Goal: Task Accomplishment & Management: Complete application form

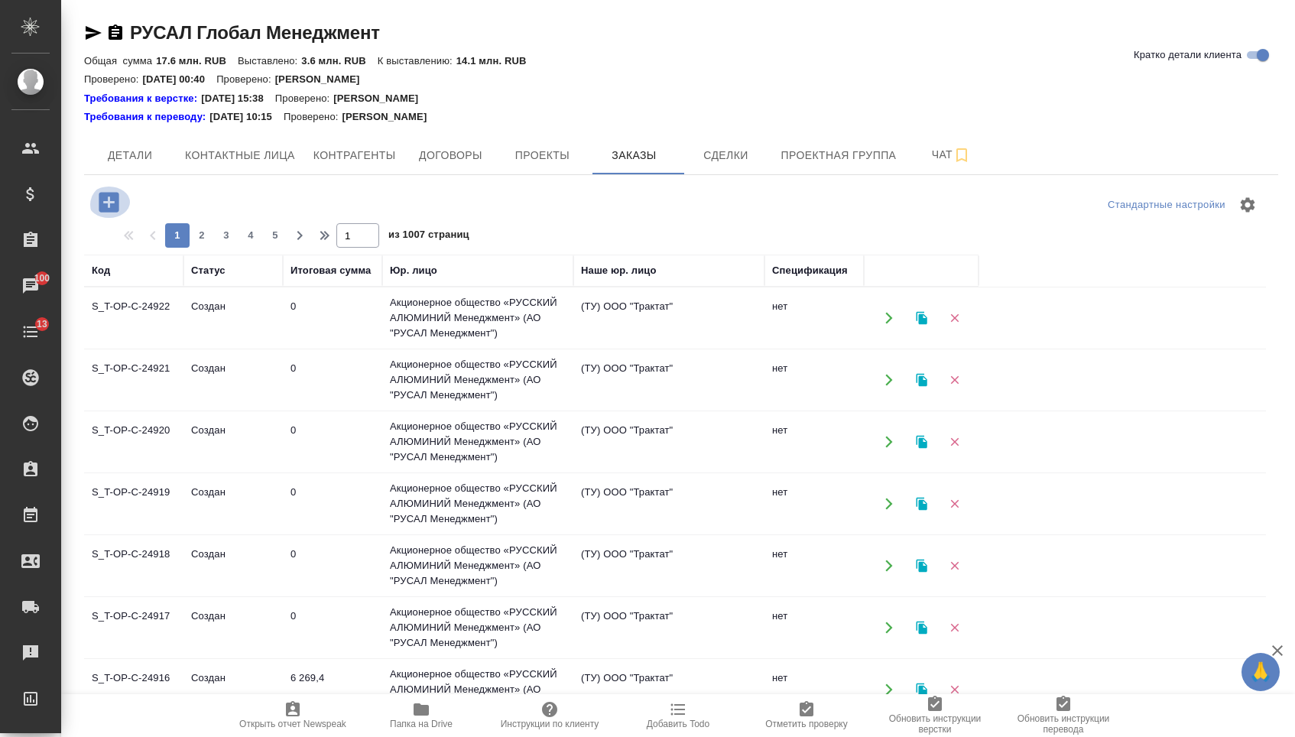
click at [118, 206] on icon "button" at bounding box center [109, 202] width 20 height 20
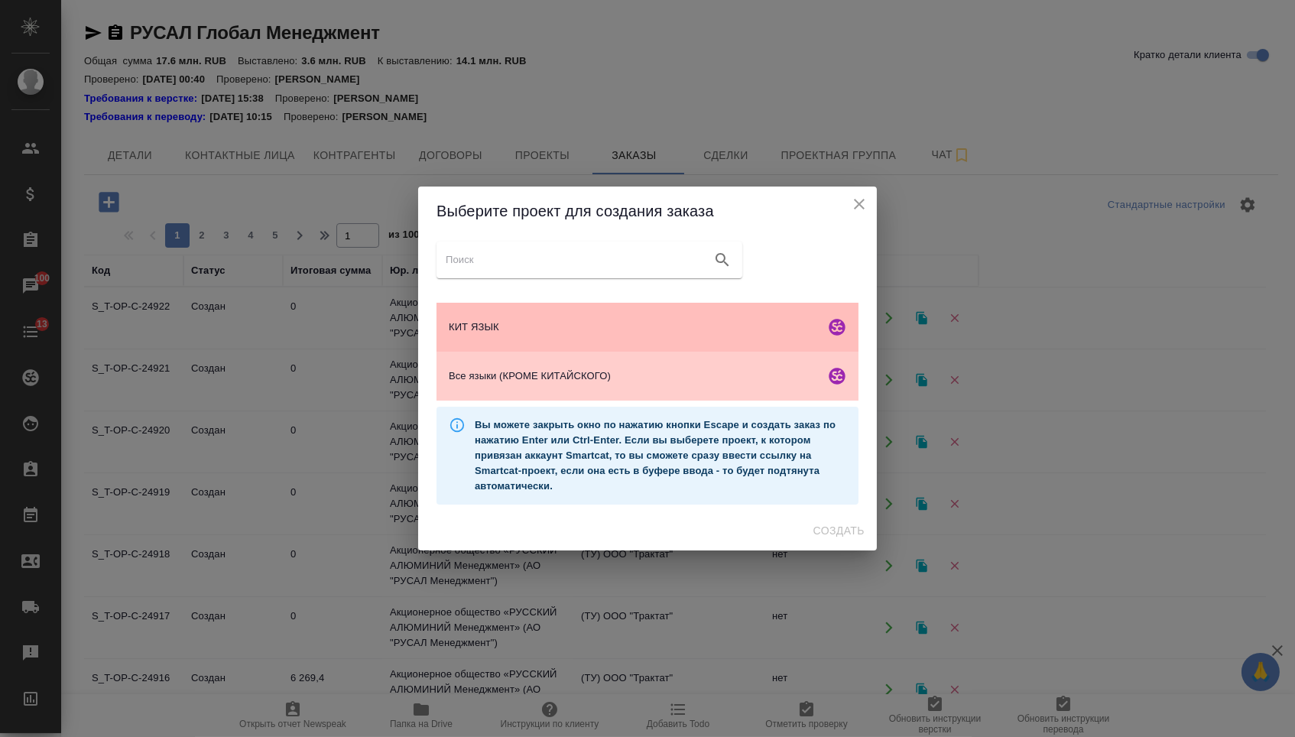
click at [513, 329] on span "КИТ ЯЗЫК" at bounding box center [634, 327] width 370 height 15
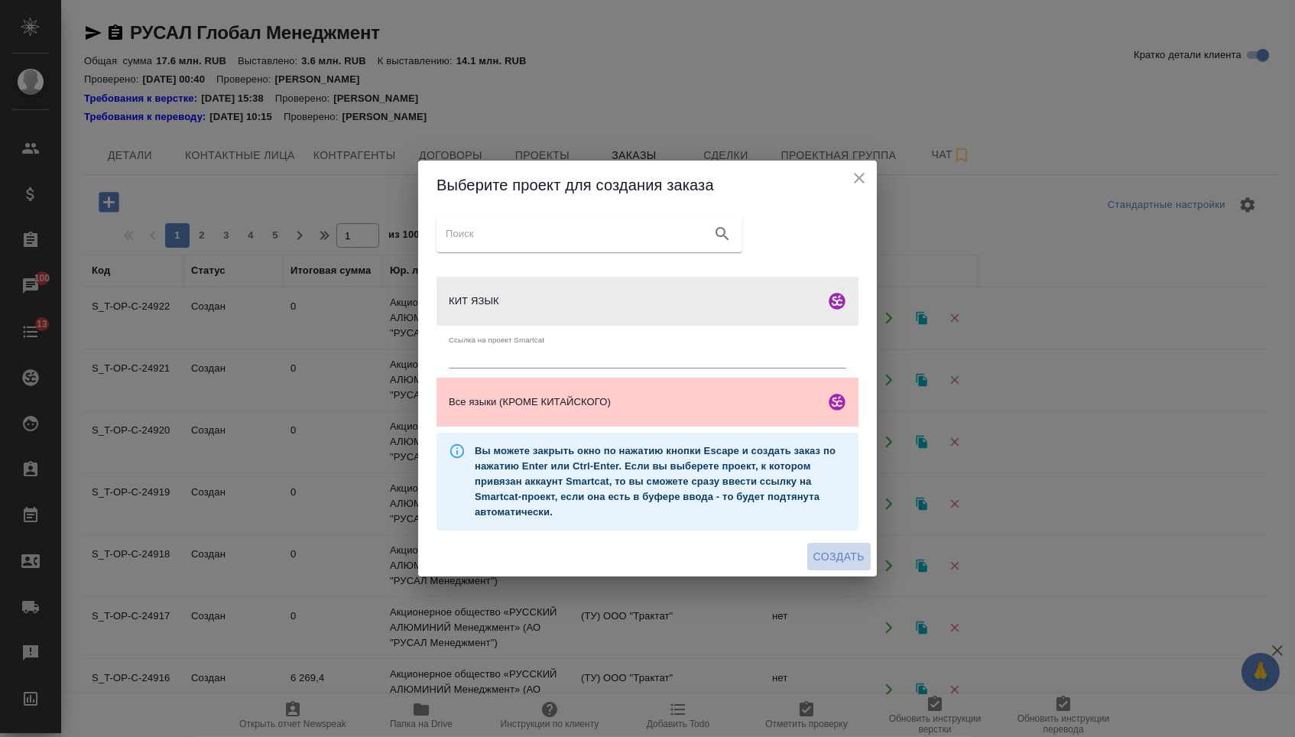
click at [816, 566] on span "Создать" at bounding box center [838, 556] width 51 height 19
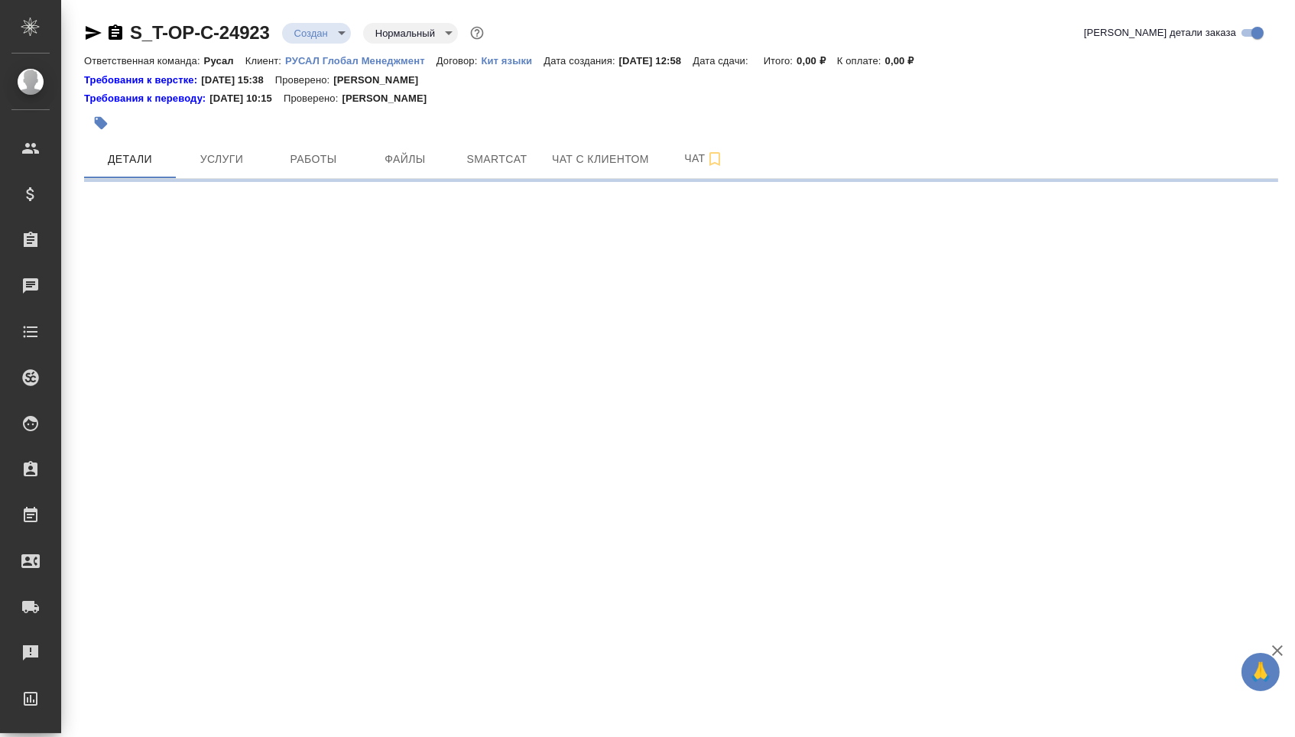
select select "RU"
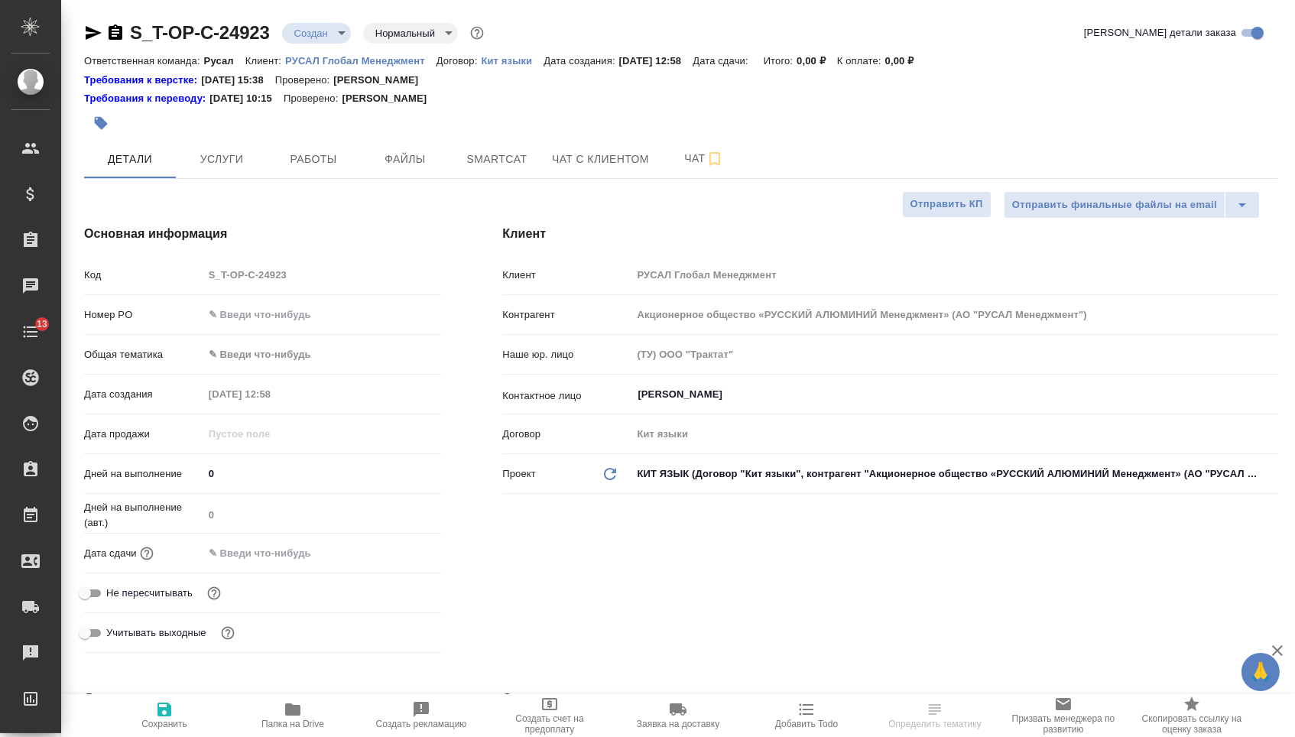
type input "[PERSON_NAME]"
type textarea "x"
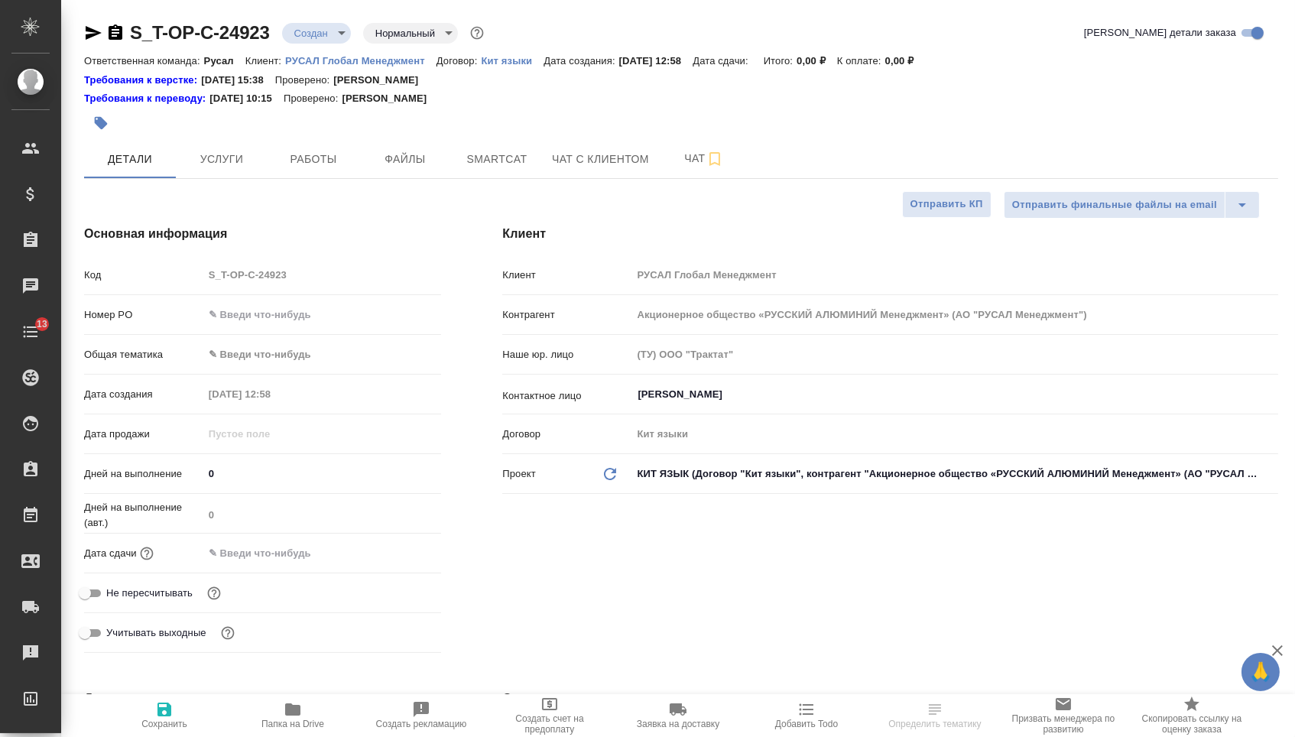
type textarea "x"
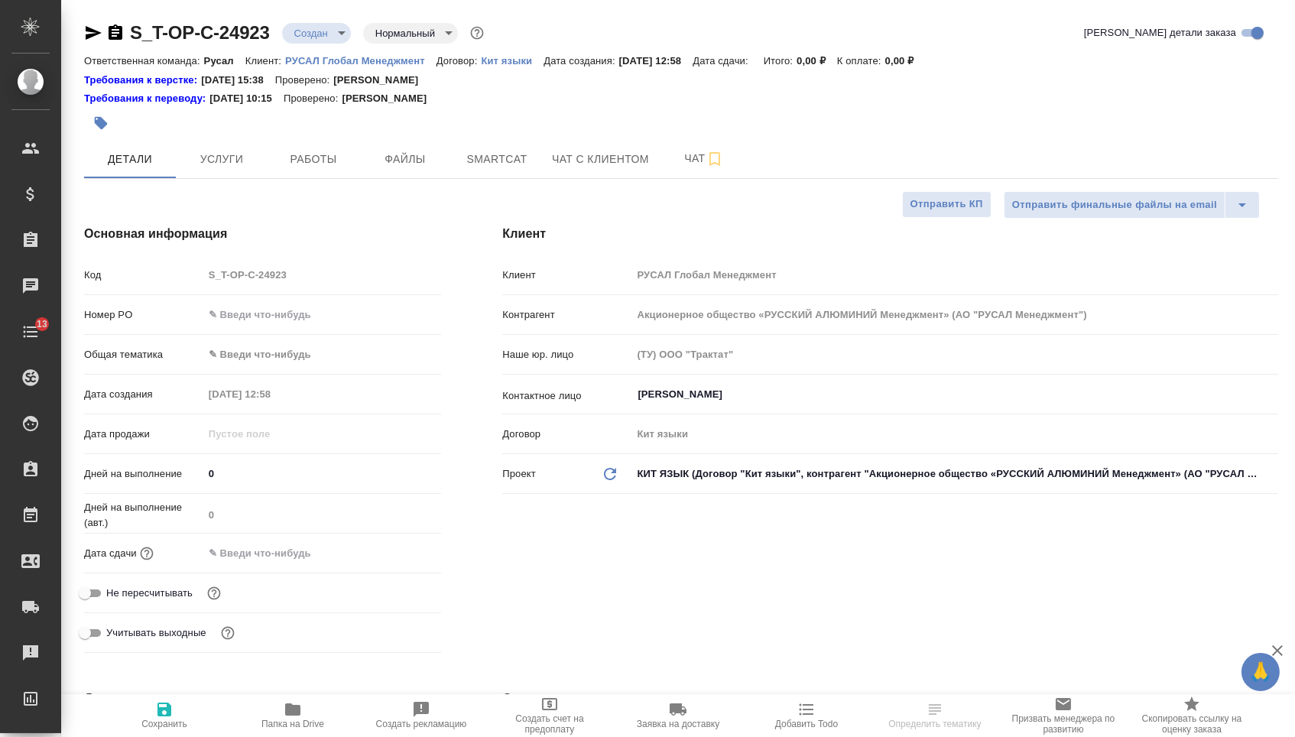
click at [297, 301] on div "Код S_T-OP-C-24923" at bounding box center [262, 281] width 357 height 40
click at [297, 309] on input "text" at bounding box center [322, 314] width 237 height 22
paste input "Т-ОП-С-46546"
type input "Т-ОП-С-46546"
type textarea "x"
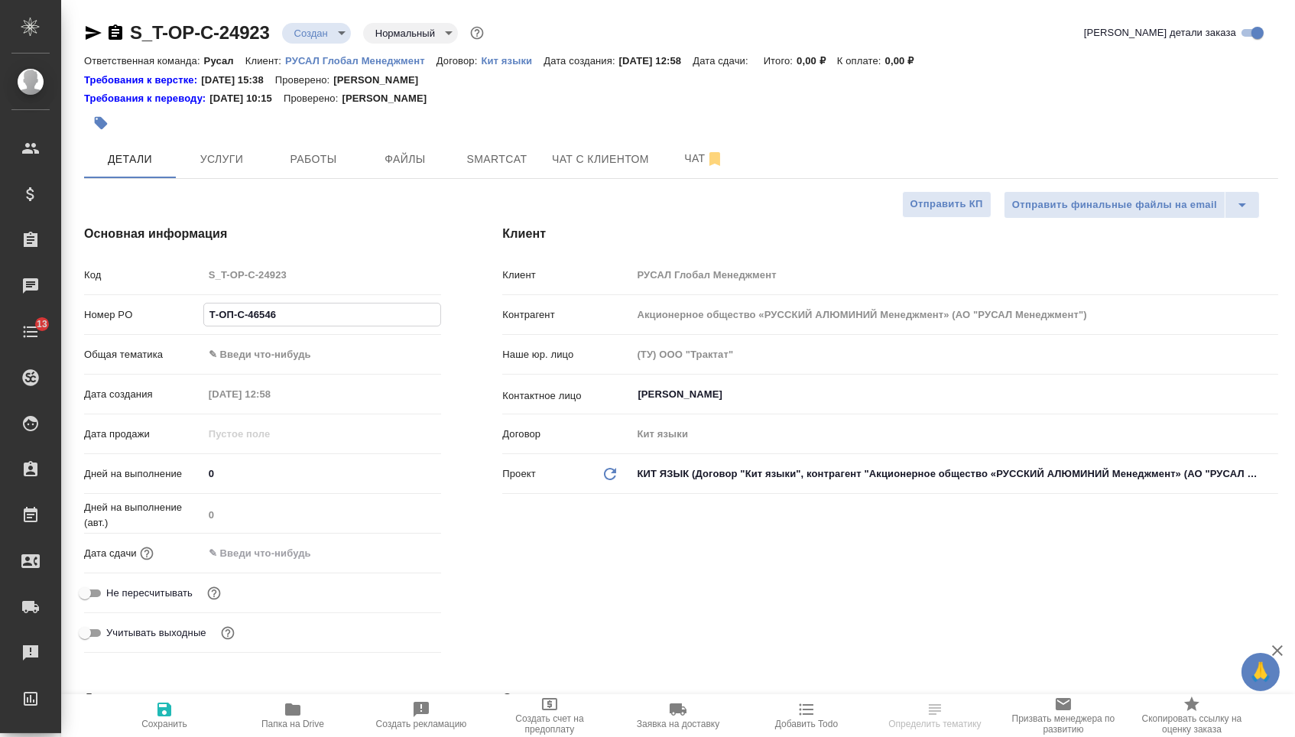
type textarea "x"
type input "Т-ОП-С-46546"
click at [291, 566] on div "Дата сдачи" at bounding box center [262, 553] width 357 height 27
click at [307, 566] on div "Дата сдачи" at bounding box center [262, 553] width 357 height 27
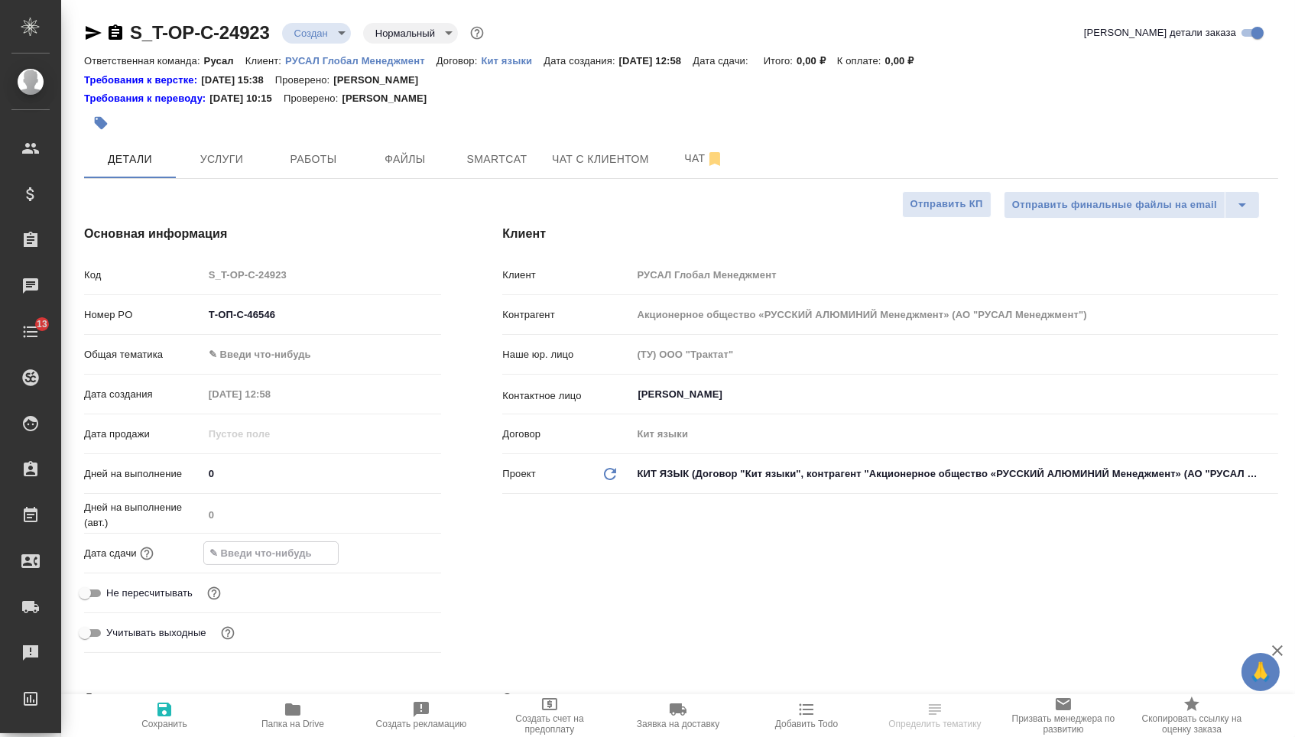
click at [307, 558] on input "text" at bounding box center [271, 553] width 134 height 22
click at [388, 558] on icon "button" at bounding box center [397, 552] width 18 height 18
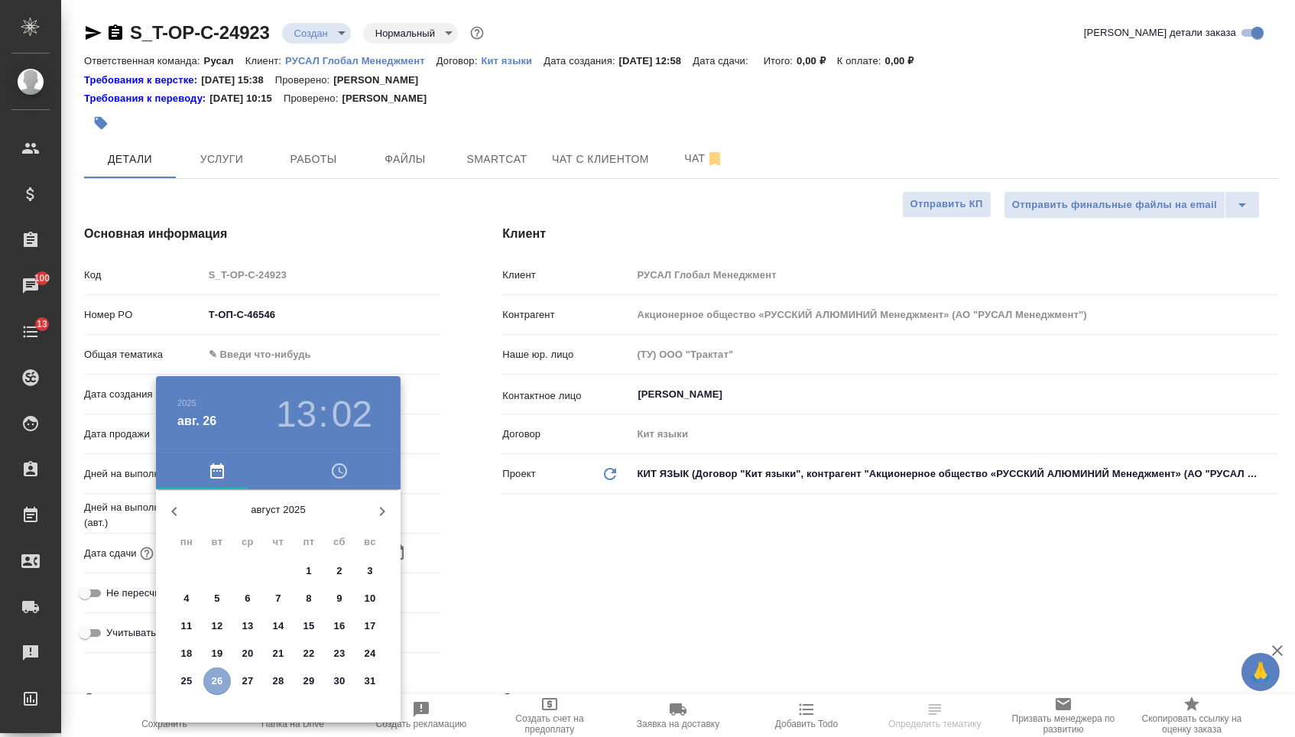
click at [212, 682] on p "26" at bounding box center [217, 680] width 11 height 15
type input "[DATE] 13:02"
type textarea "x"
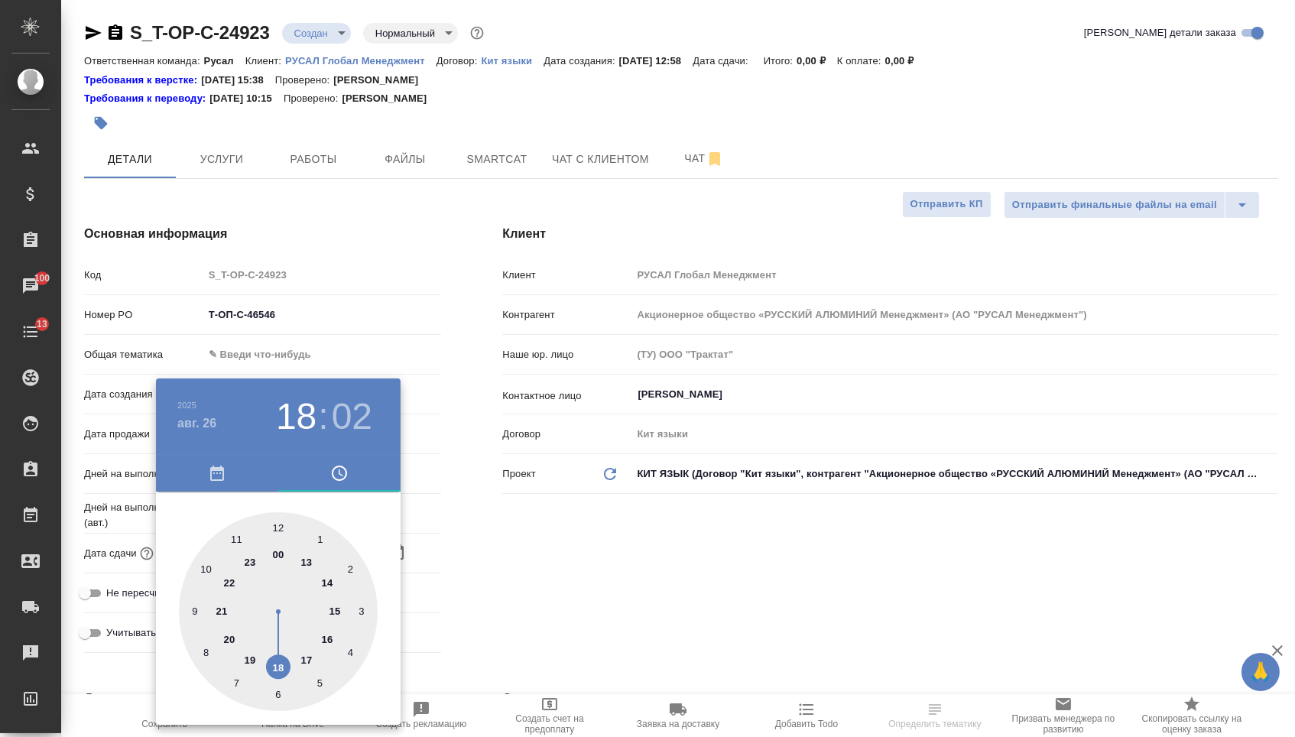
type textarea "x"
type input "[DATE] 18:02"
click at [277, 666] on div at bounding box center [278, 611] width 199 height 199
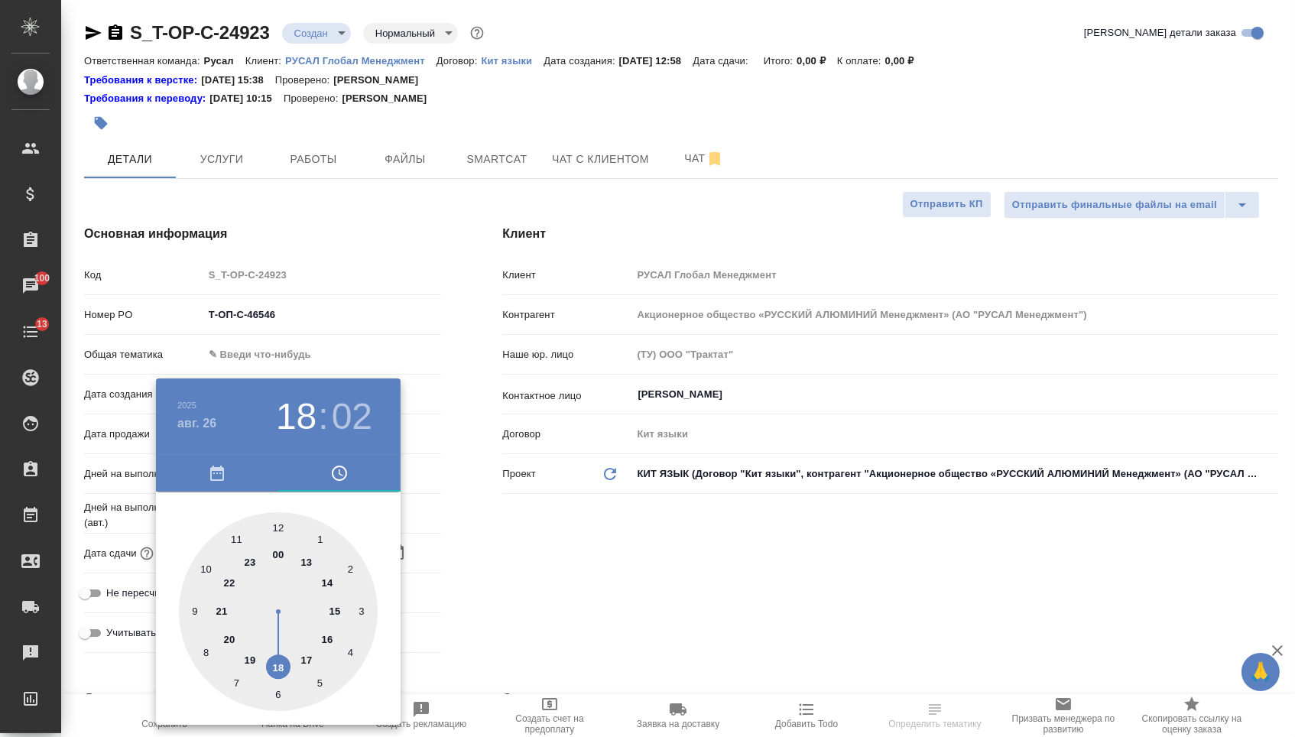
type textarea "x"
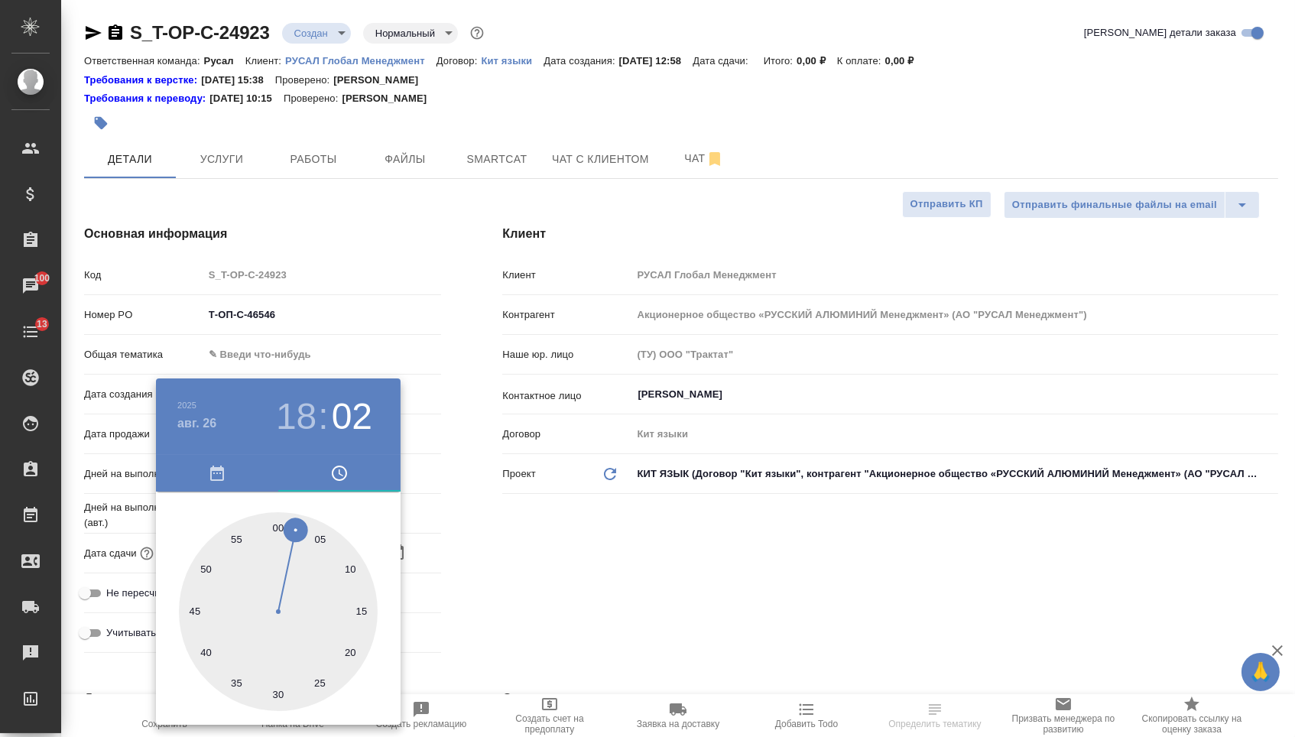
type textarea "x"
type input "[DATE] 18:00"
click at [278, 521] on div at bounding box center [278, 611] width 199 height 199
type textarea "x"
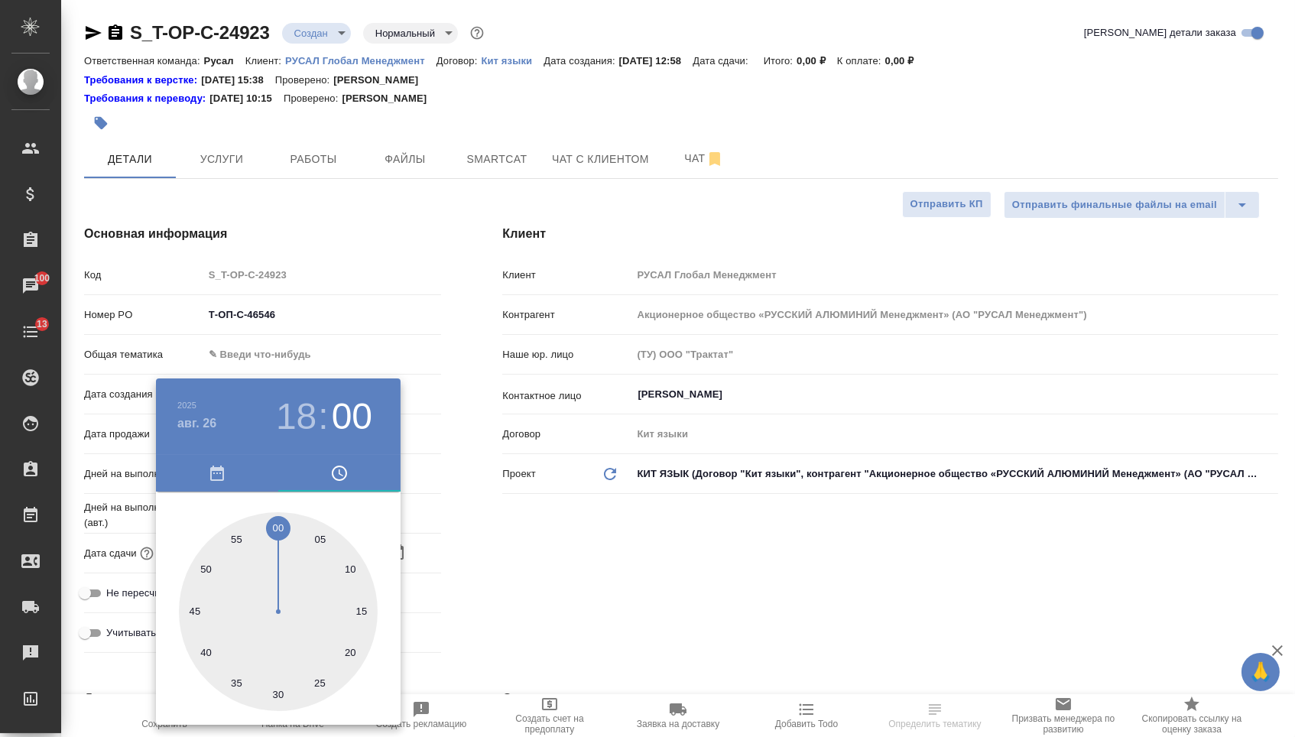
type textarea "x"
click at [516, 532] on div at bounding box center [647, 368] width 1295 height 737
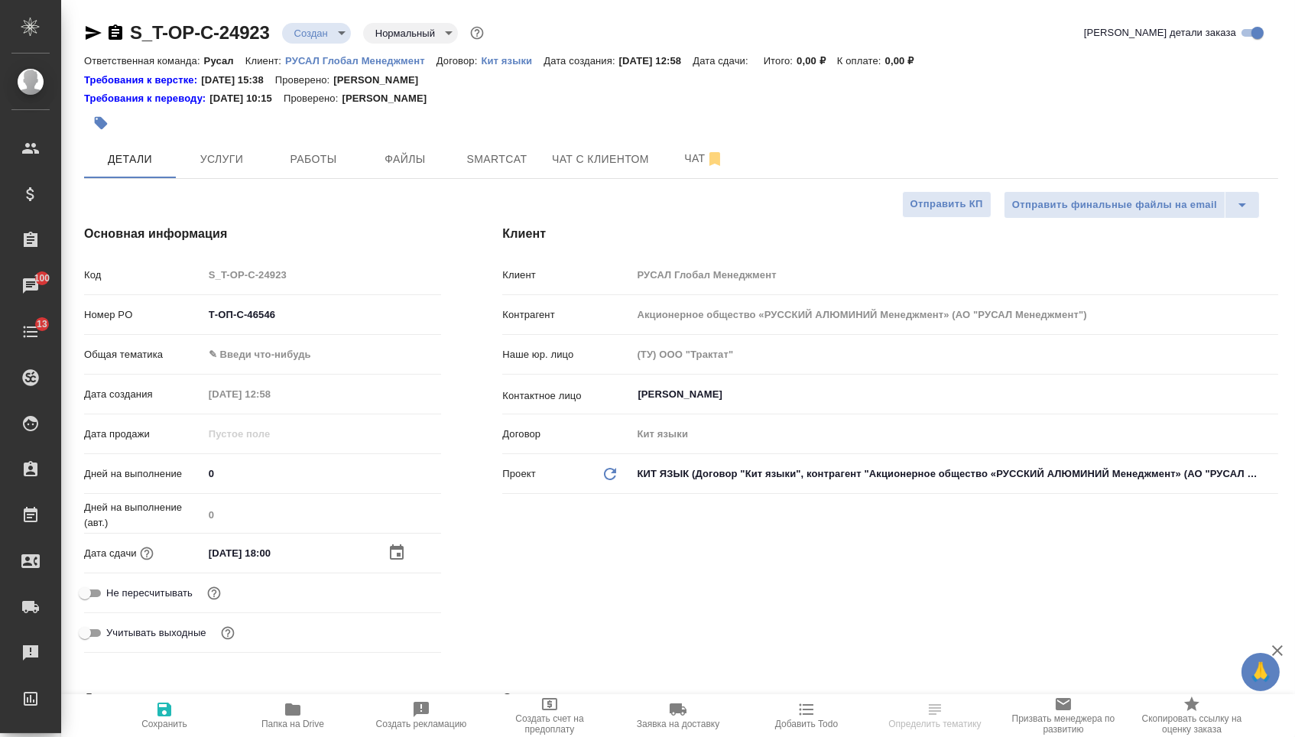
select select "RU"
type textarea "x"
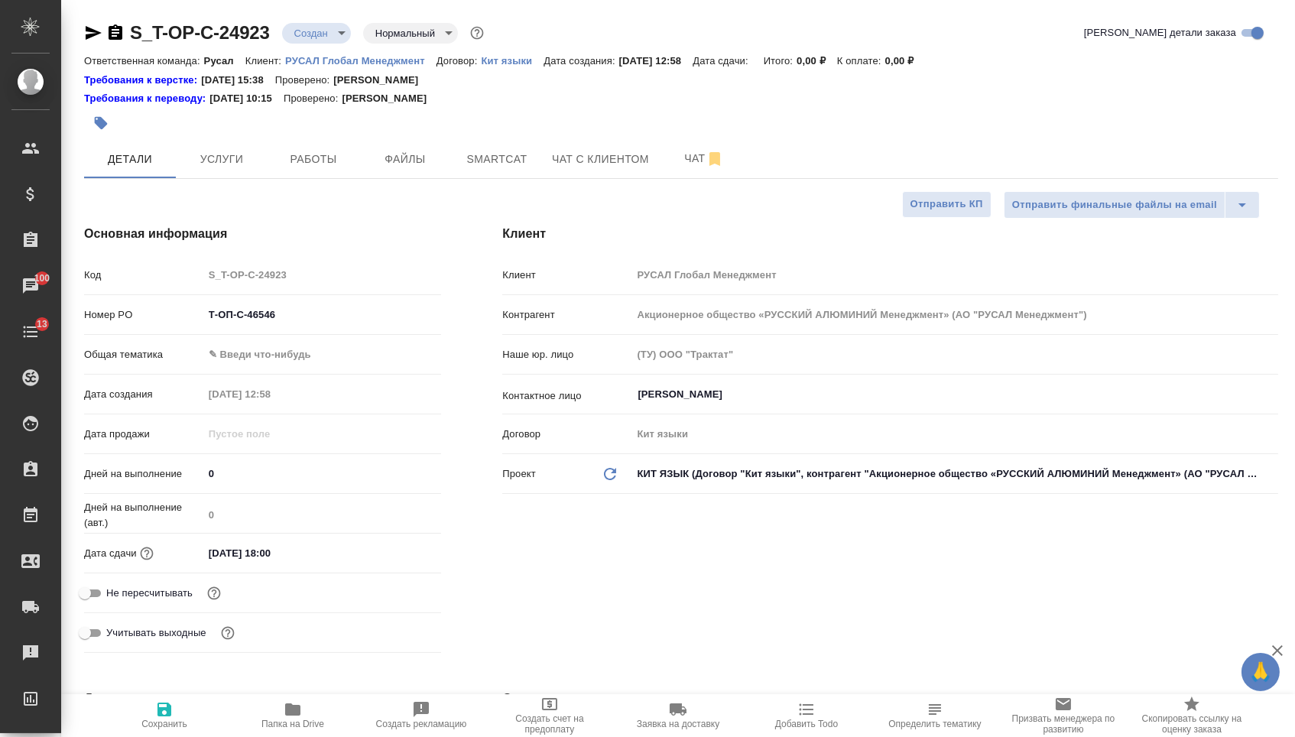
type textarea "x"
click at [279, 358] on body "🙏 .cls-1 fill:#fff; AWATERA [PERSON_NAME] Спецификации Заказы 100 Чаты 13 Todo …" at bounding box center [647, 368] width 1295 height 737
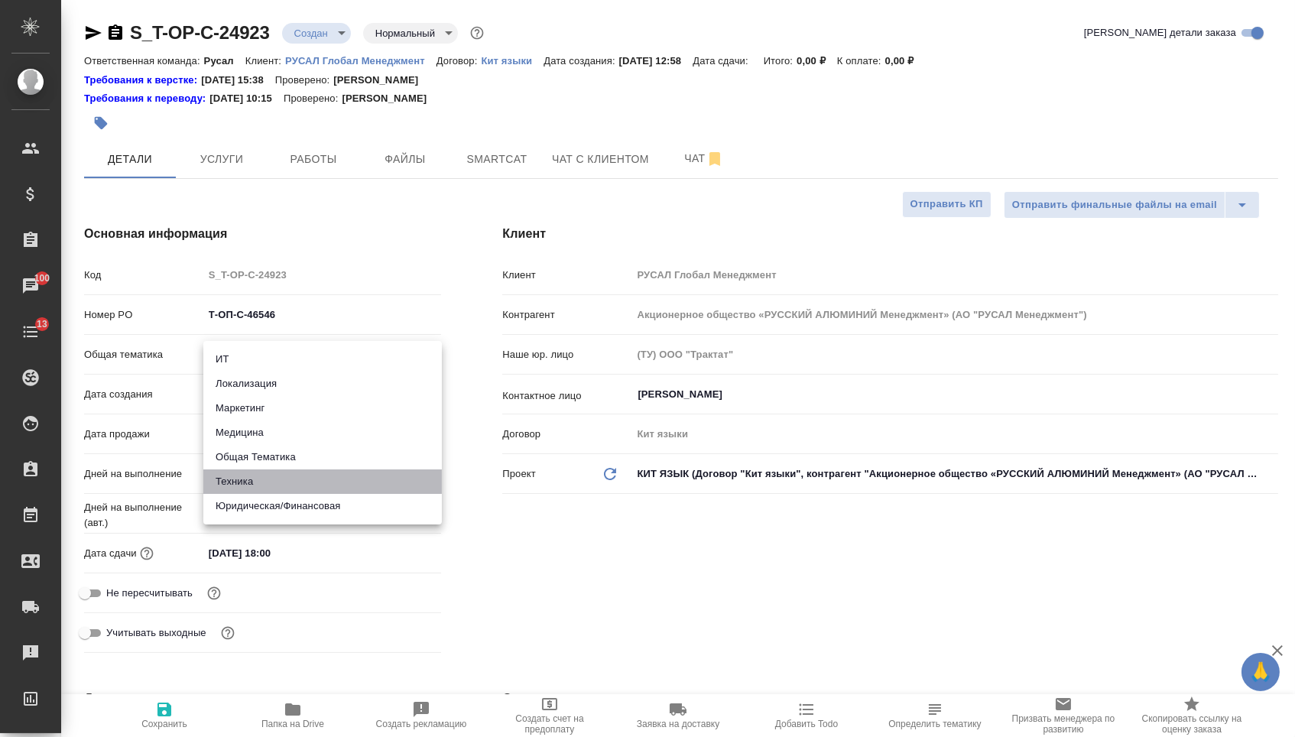
click at [268, 485] on li "Техника" at bounding box center [322, 481] width 239 height 24
type input "tech"
type textarea "x"
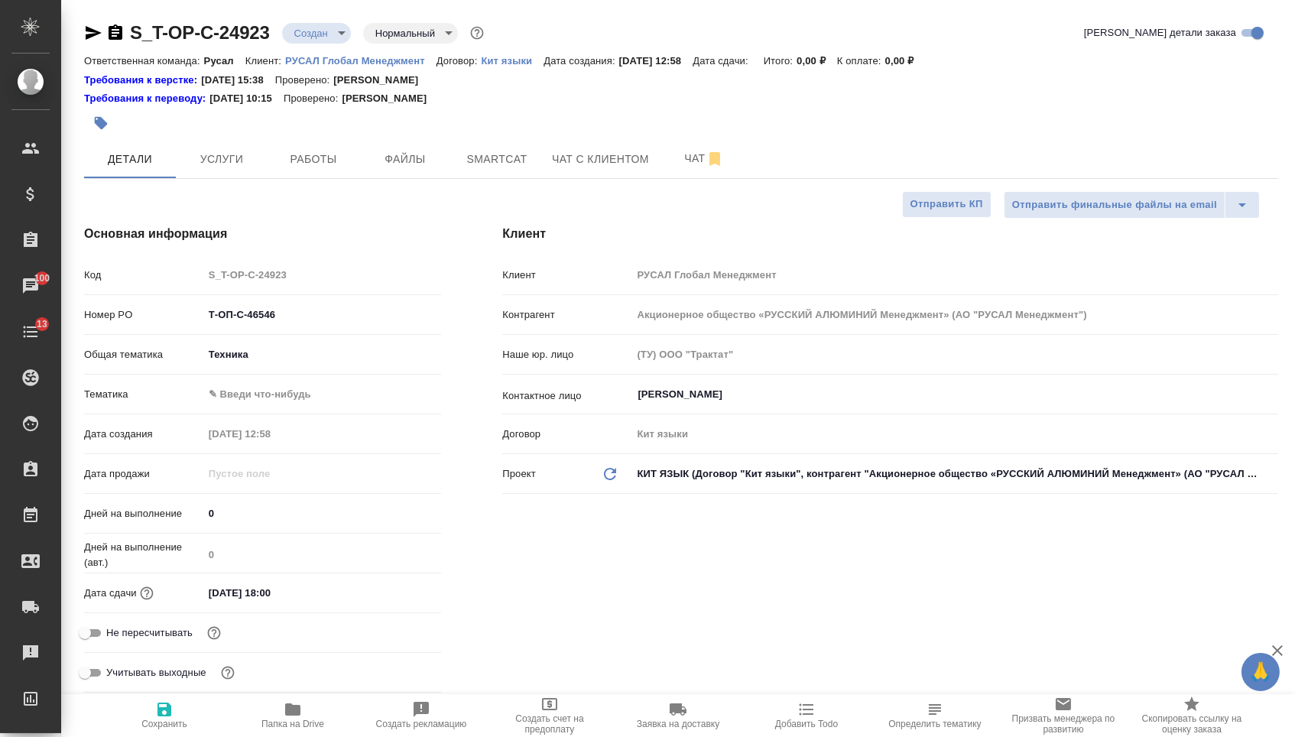
click at [268, 394] on body "🙏 .cls-1 fill:#fff; AWATERA [PERSON_NAME] Спецификации Заказы 100 Чаты 13 Todo …" at bounding box center [647, 368] width 1295 height 737
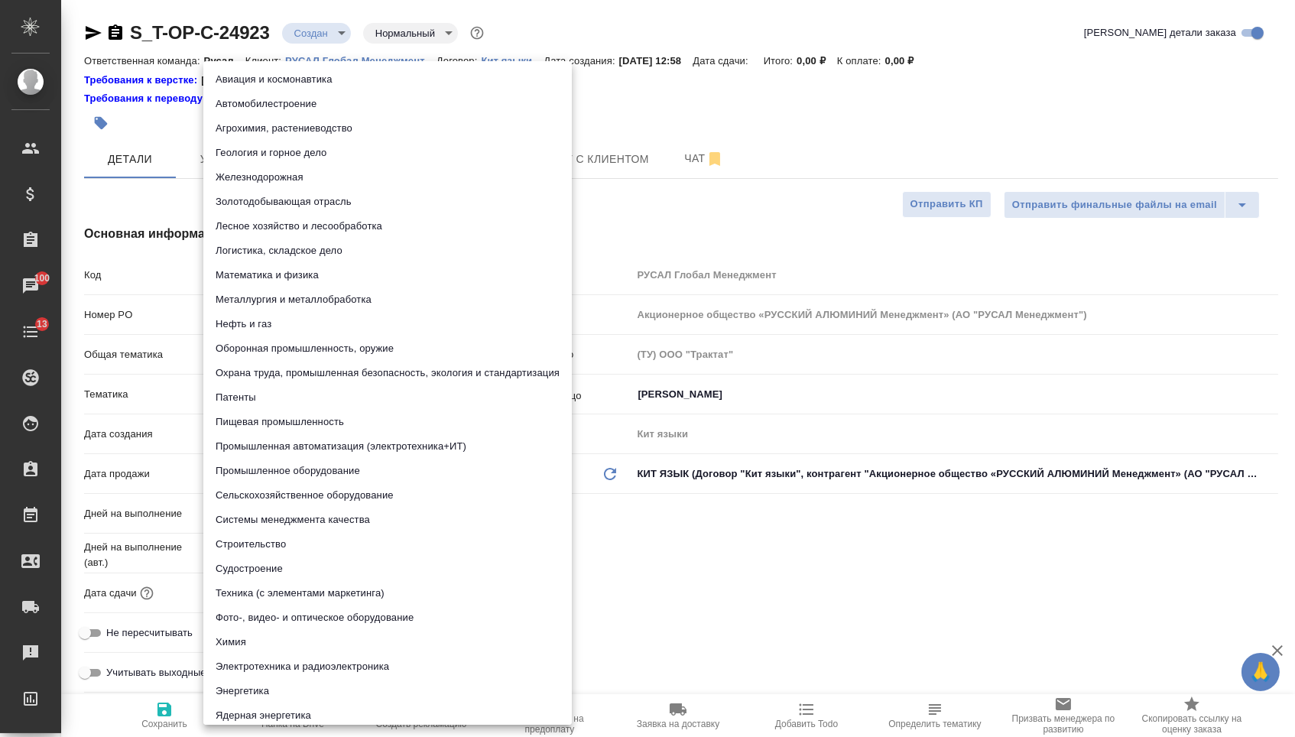
click at [268, 470] on li "Промышленное оборудование" at bounding box center [387, 471] width 368 height 24
type textarea "x"
type input "5f647205b73bc97568ca66bc"
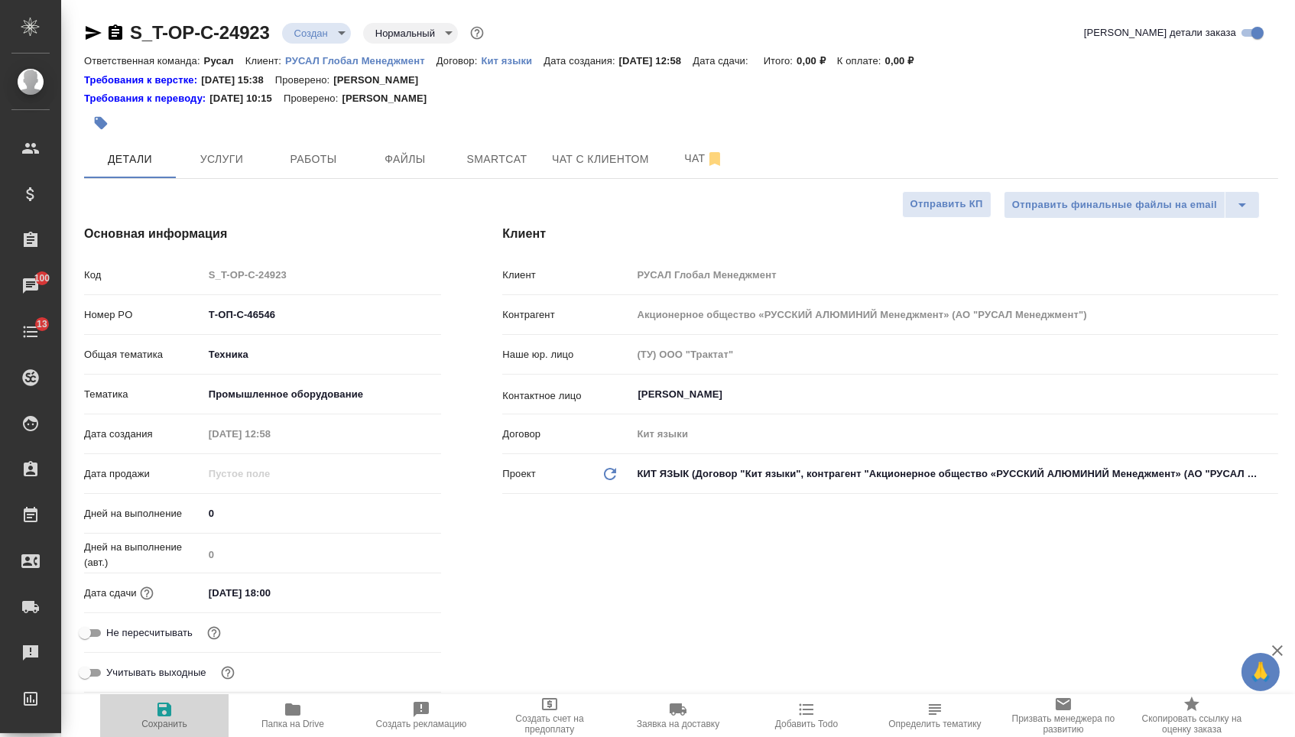
click at [184, 701] on span "Сохранить" at bounding box center [164, 714] width 110 height 29
type textarea "x"
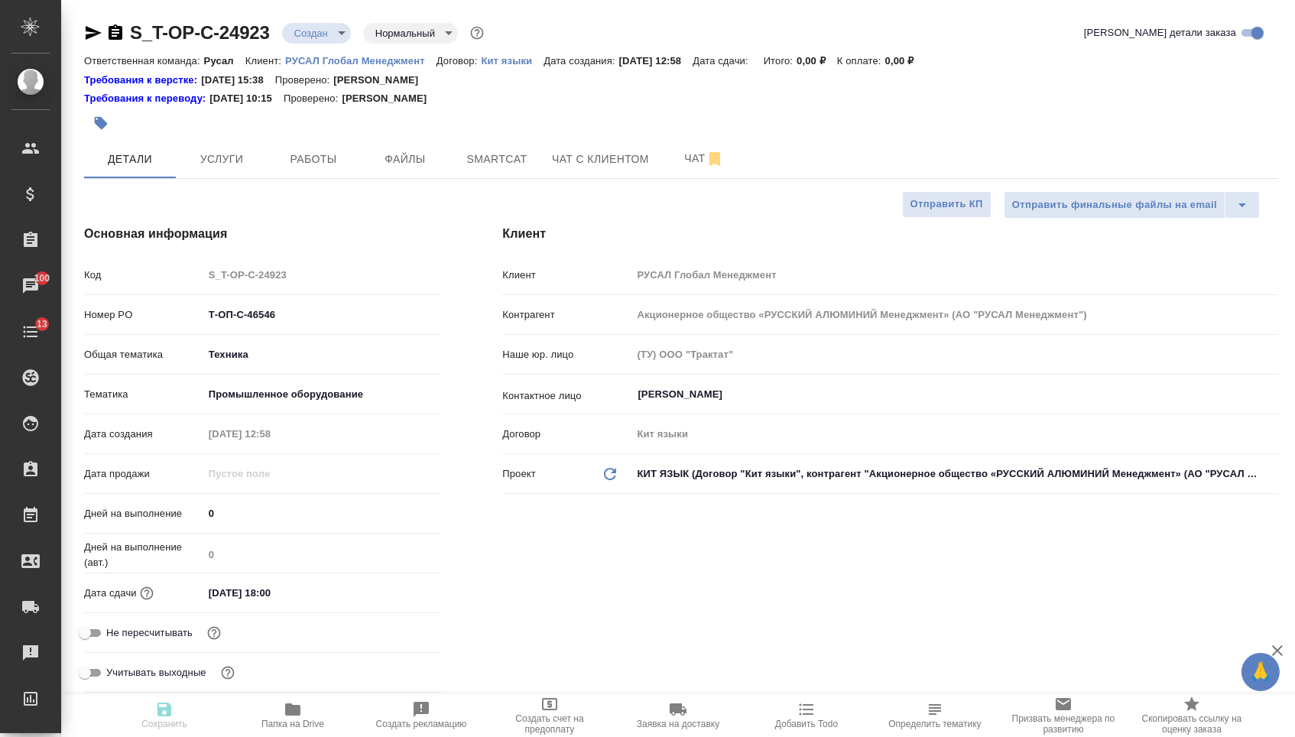
type textarea "x"
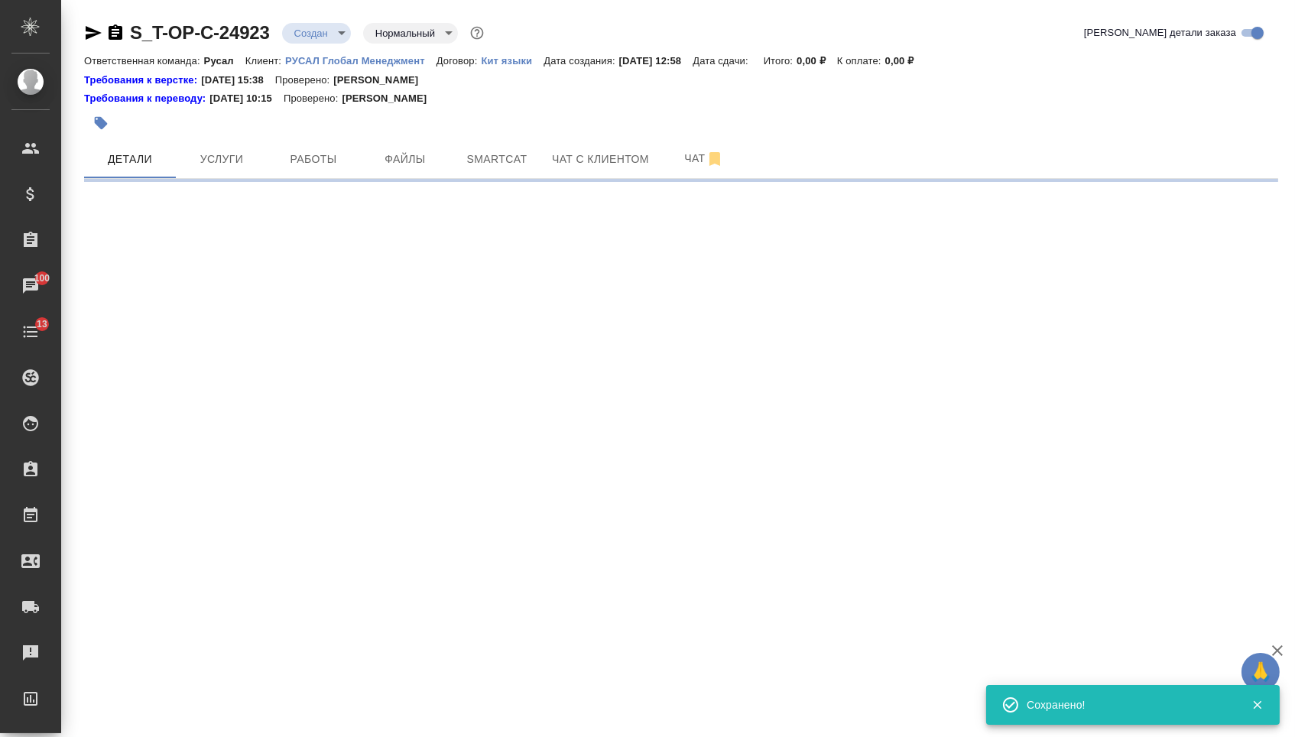
select select "RU"
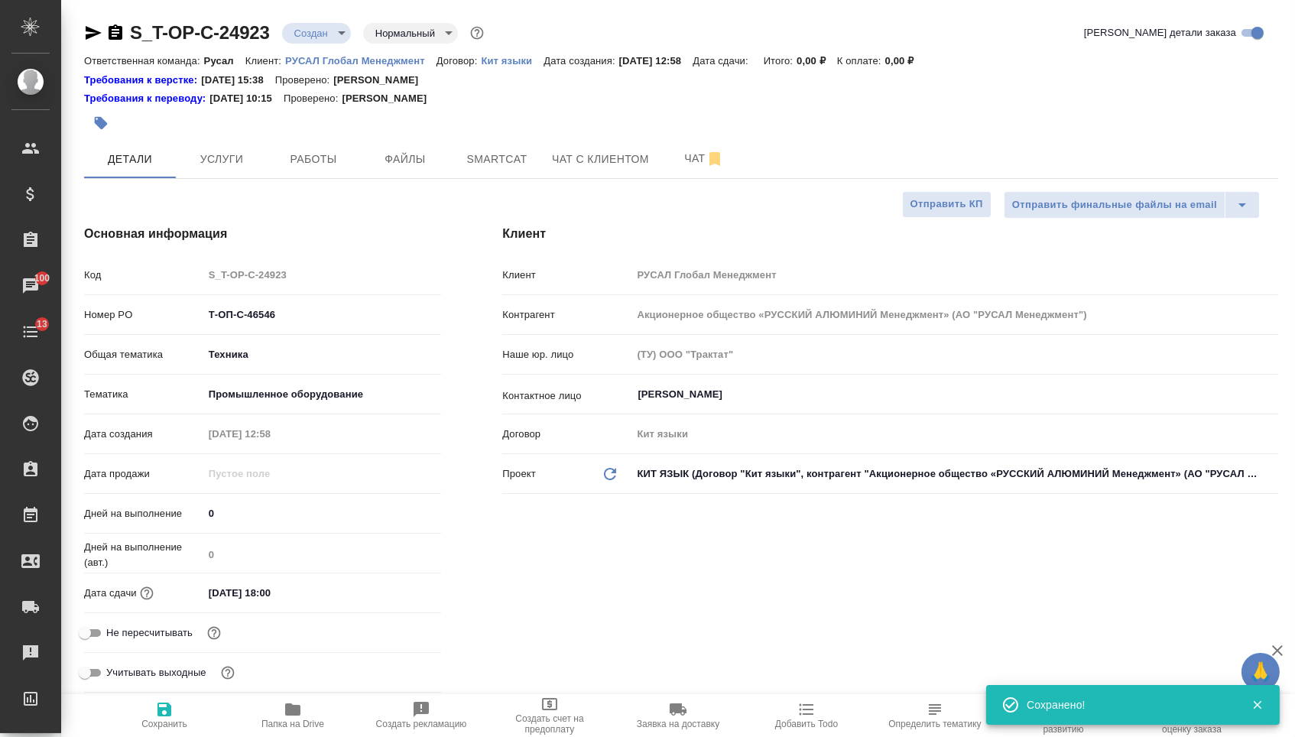
type textarea "x"
click at [416, 179] on hr at bounding box center [681, 178] width 1194 height 1
type textarea "x"
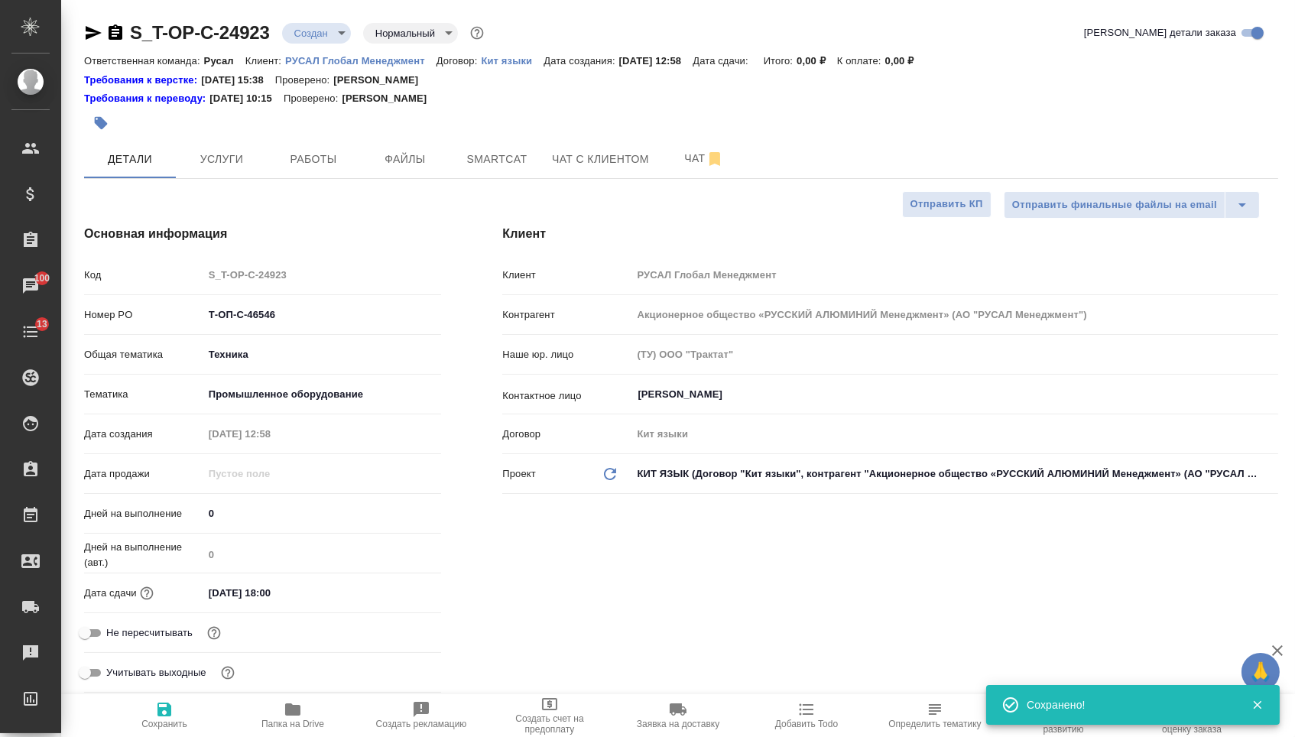
type textarea "x"
click at [415, 178] on button "Файлы" at bounding box center [405, 159] width 92 height 38
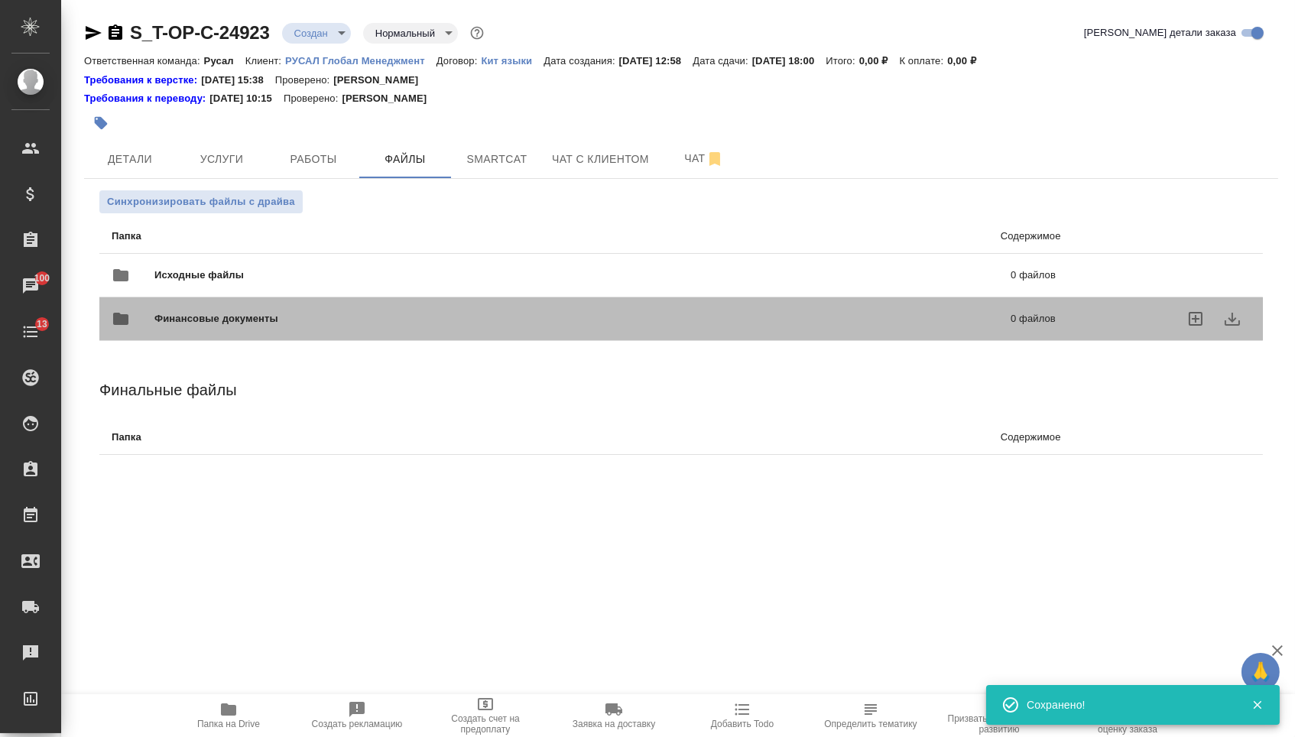
click at [290, 296] on div "Финансовые документы 0 файлов" at bounding box center [583, 318] width 975 height 67
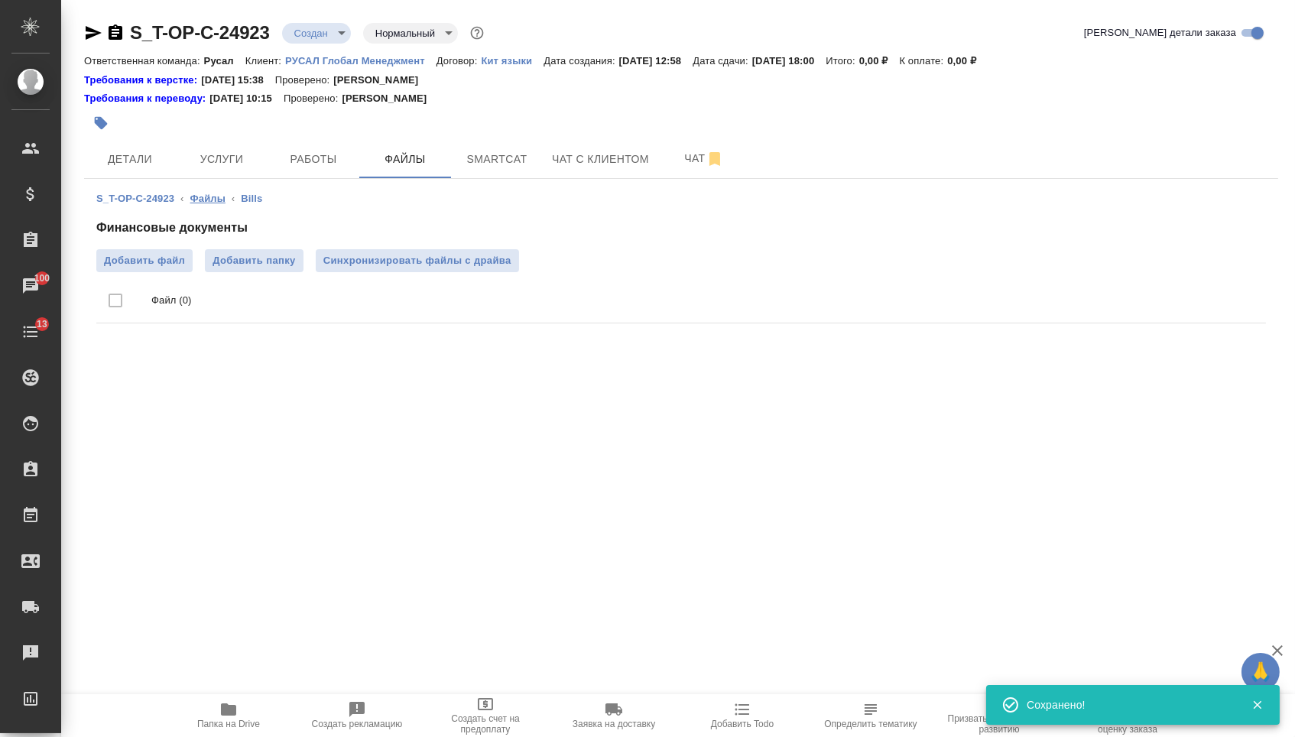
click at [209, 203] on link "Файлы" at bounding box center [207, 198] width 35 height 11
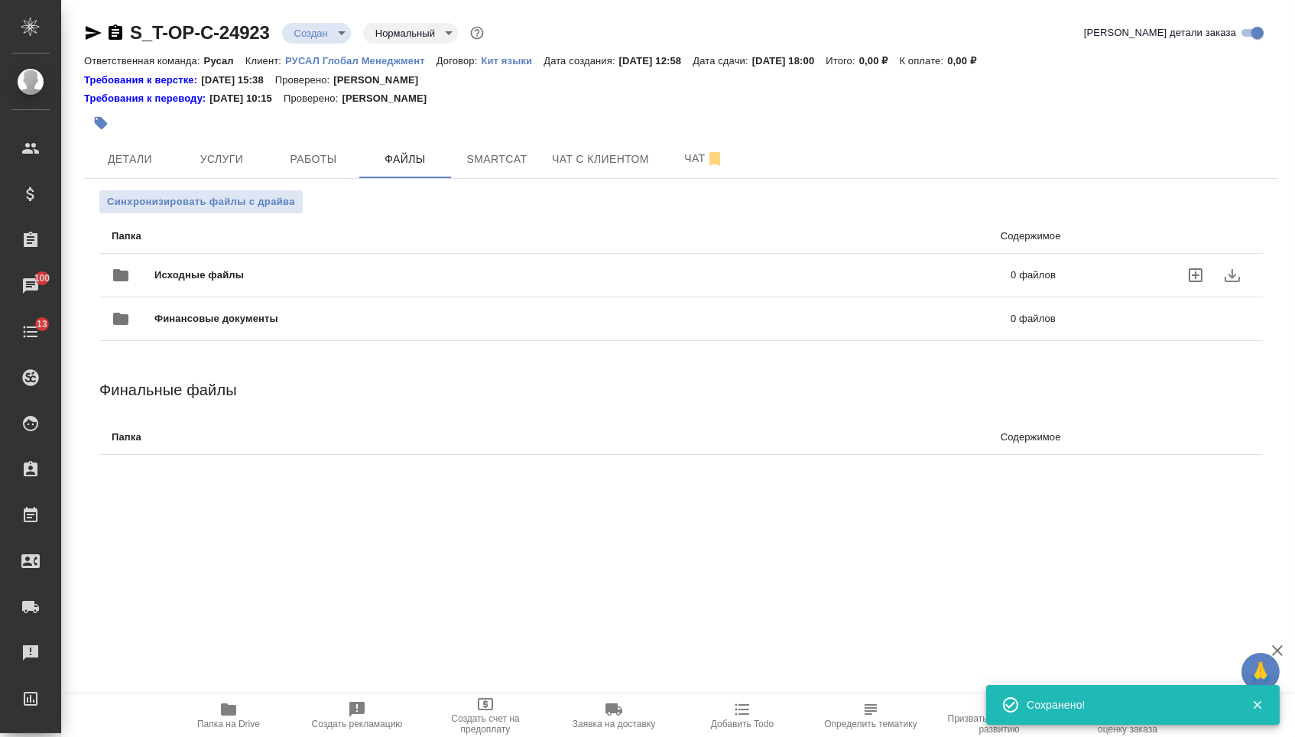
click at [223, 279] on span "Исходные файлы" at bounding box center [390, 275] width 473 height 15
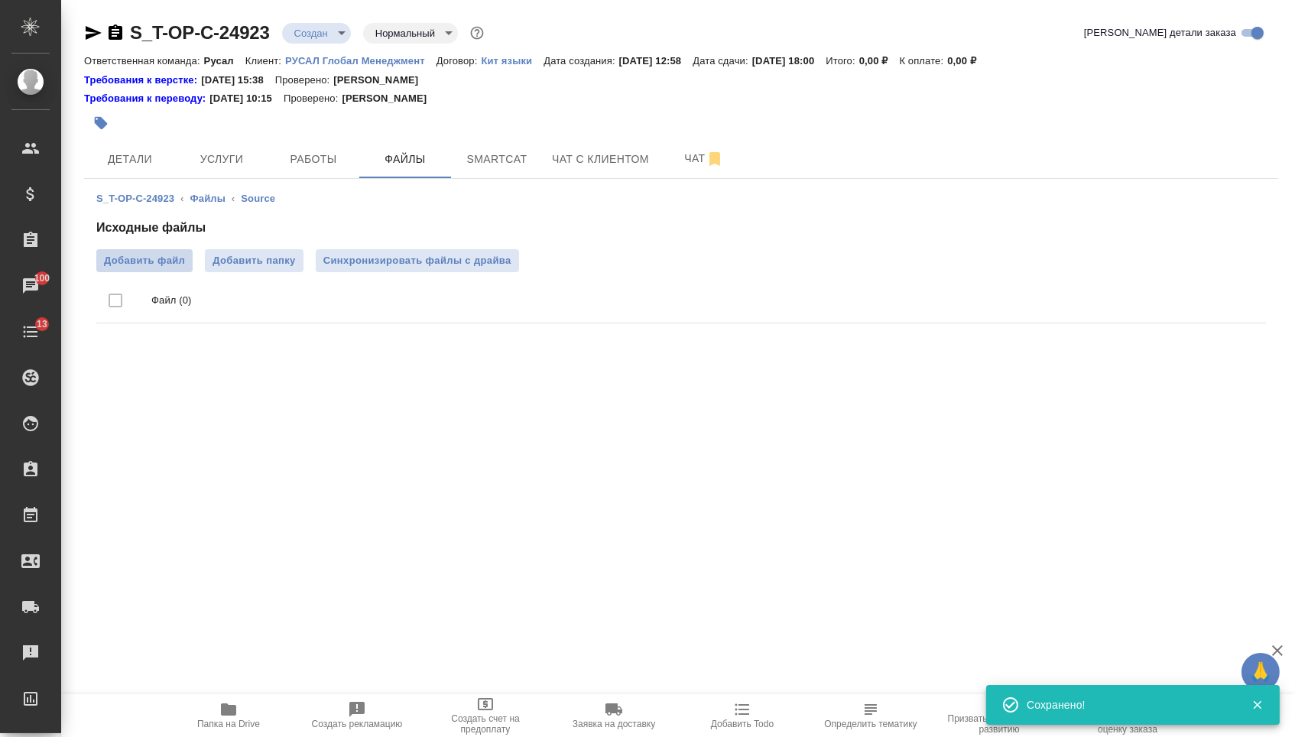
click at [143, 268] on span "Добавить файл" at bounding box center [144, 260] width 81 height 15
click at [0, 0] on input "Добавить файл" at bounding box center [0, 0] width 0 height 0
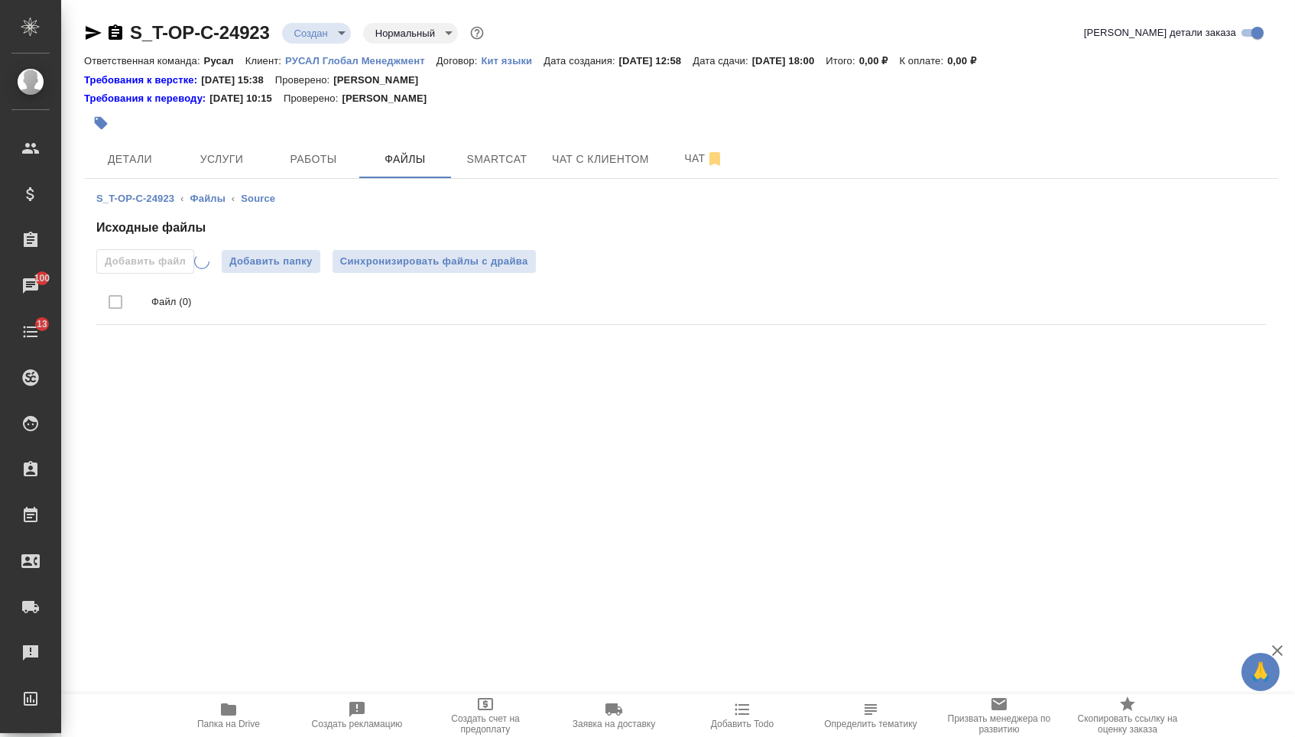
click at [247, 134] on div at bounding box center [482, 123] width 796 height 34
click at [242, 154] on span "Услуги" at bounding box center [221, 159] width 73 height 19
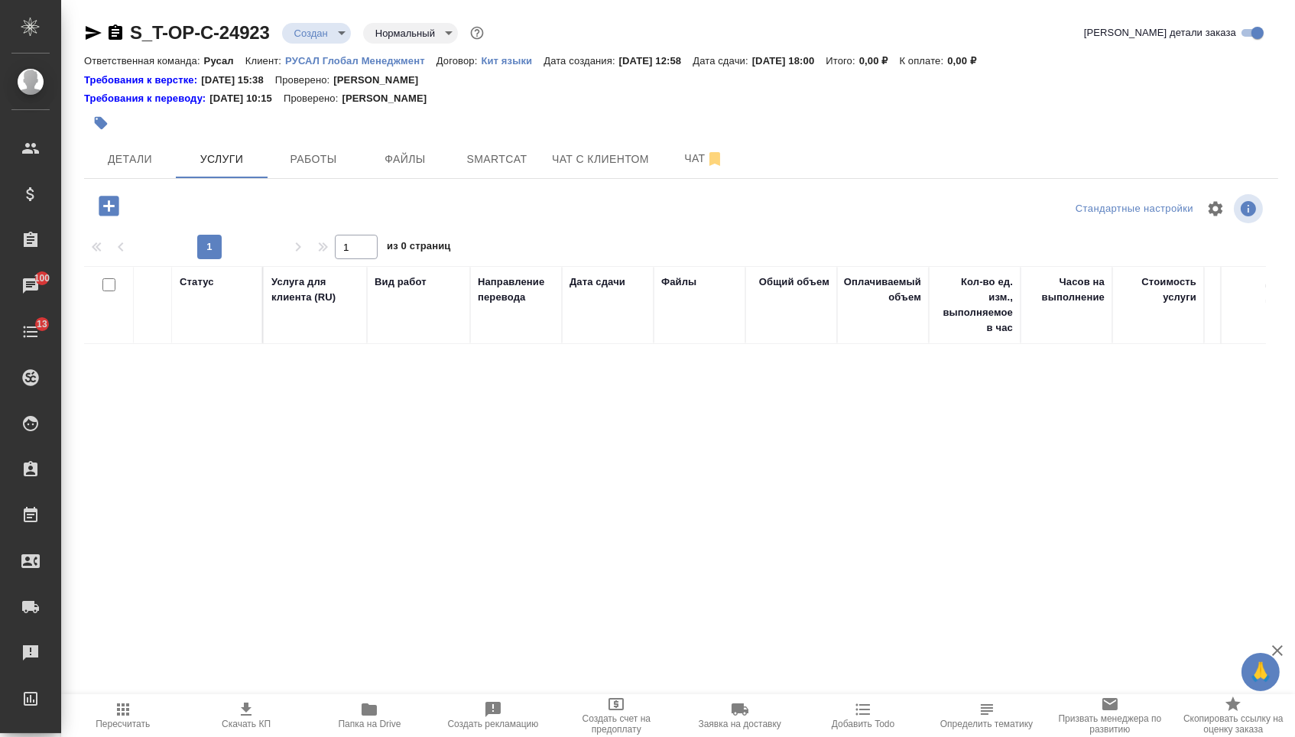
click at [118, 204] on icon "button" at bounding box center [109, 206] width 20 height 20
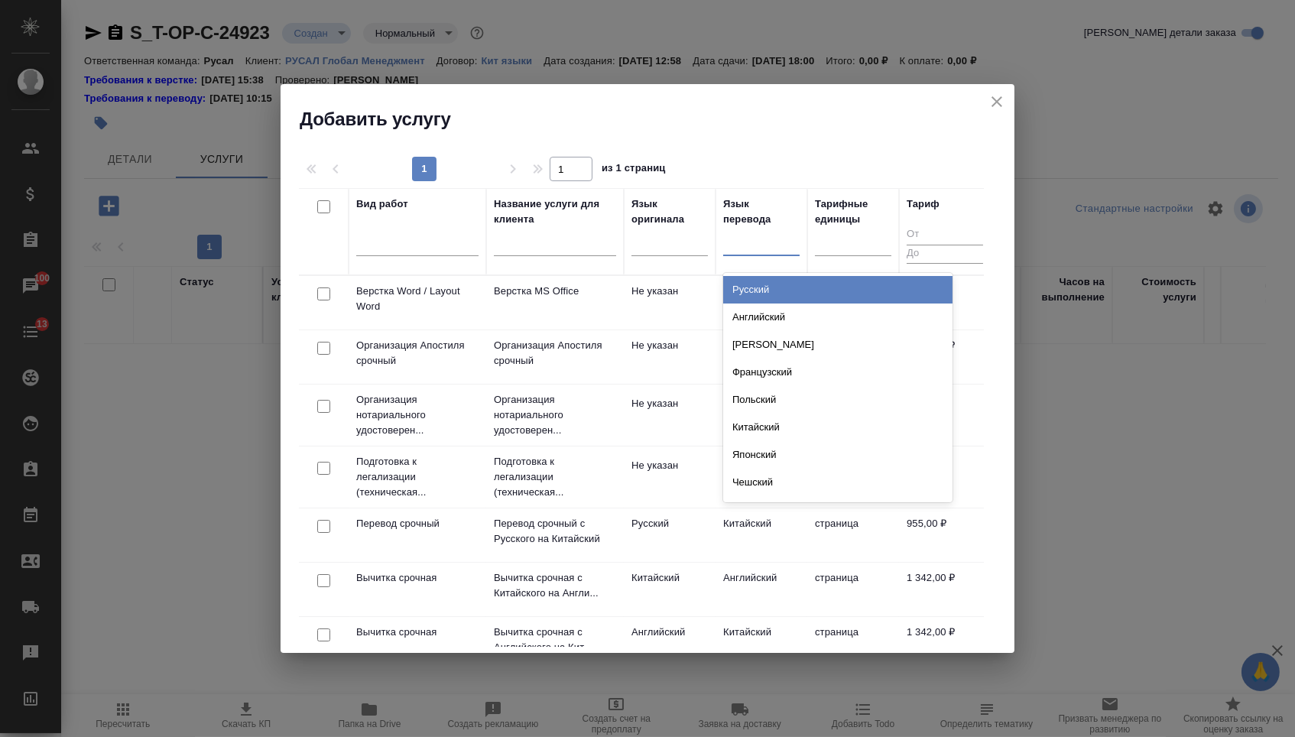
drag, startPoint x: 758, startPoint y: 235, endPoint x: 760, endPoint y: 263, distance: 27.6
click at [760, 236] on div at bounding box center [761, 240] width 76 height 22
click at [758, 284] on div "Русский" at bounding box center [837, 290] width 229 height 28
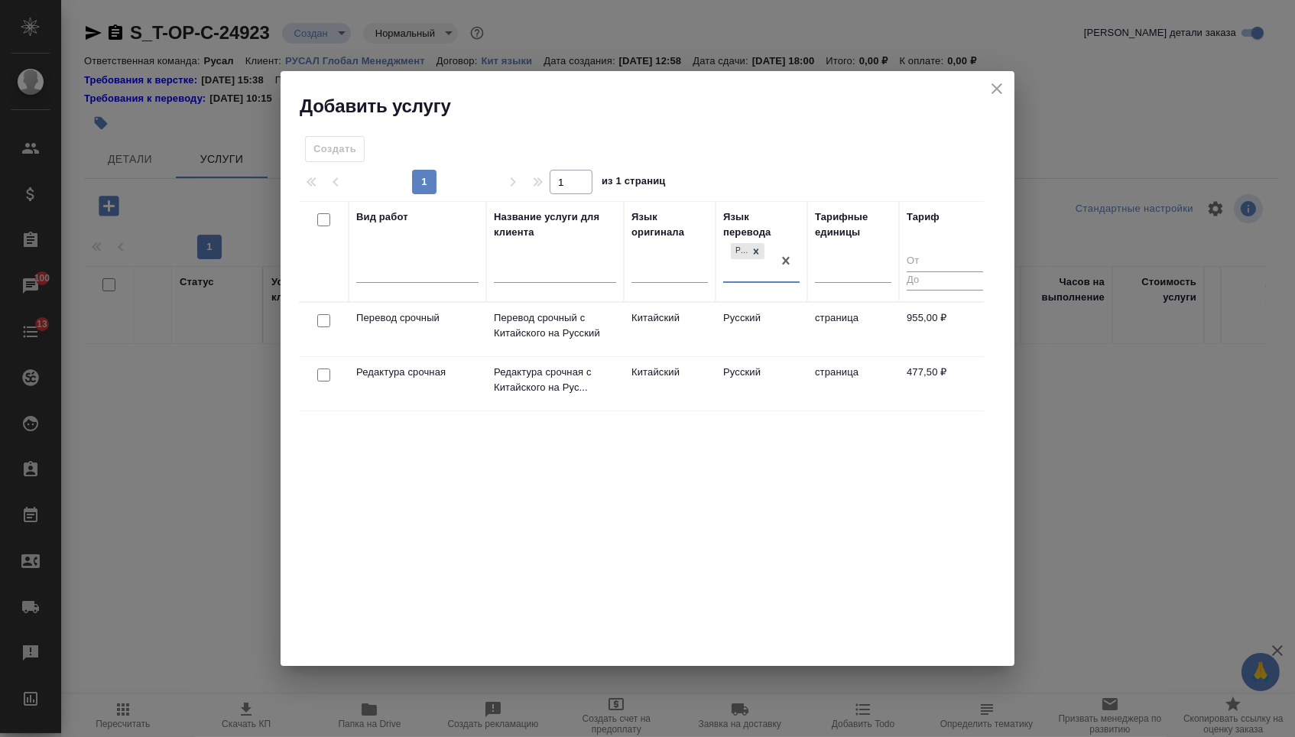
click at [324, 323] on input "checkbox" at bounding box center [323, 320] width 13 height 13
checkbox input "true"
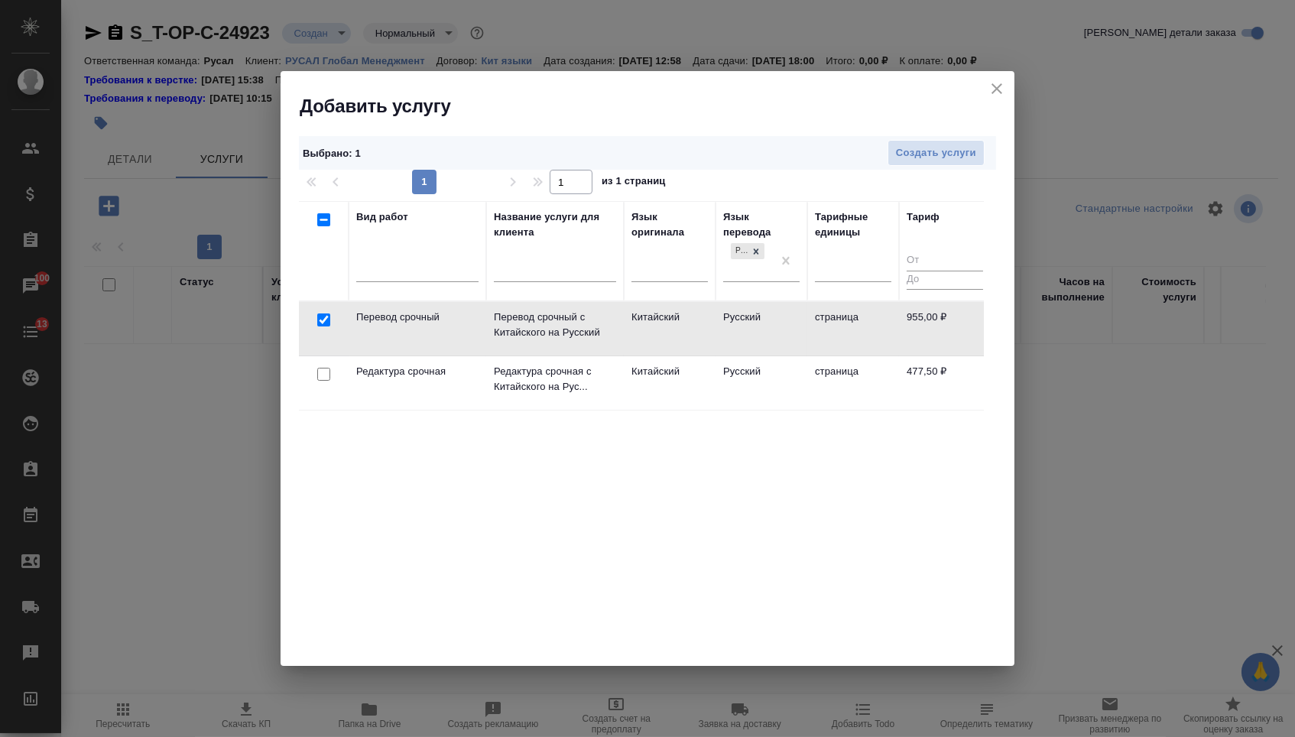
click at [325, 388] on td at bounding box center [324, 383] width 50 height 54
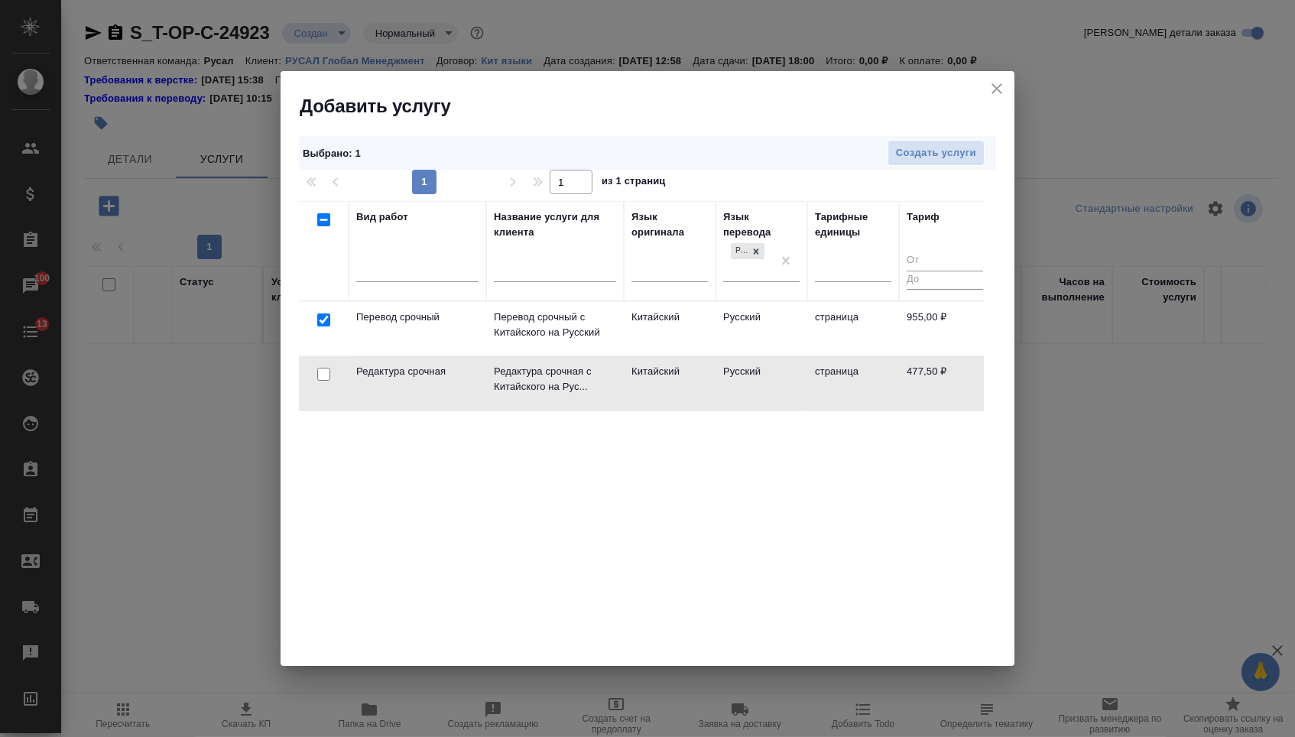
click at [325, 385] on td at bounding box center [324, 383] width 50 height 54
click at [325, 378] on input "checkbox" at bounding box center [323, 374] width 13 height 13
checkbox input "true"
checkbox input "false"
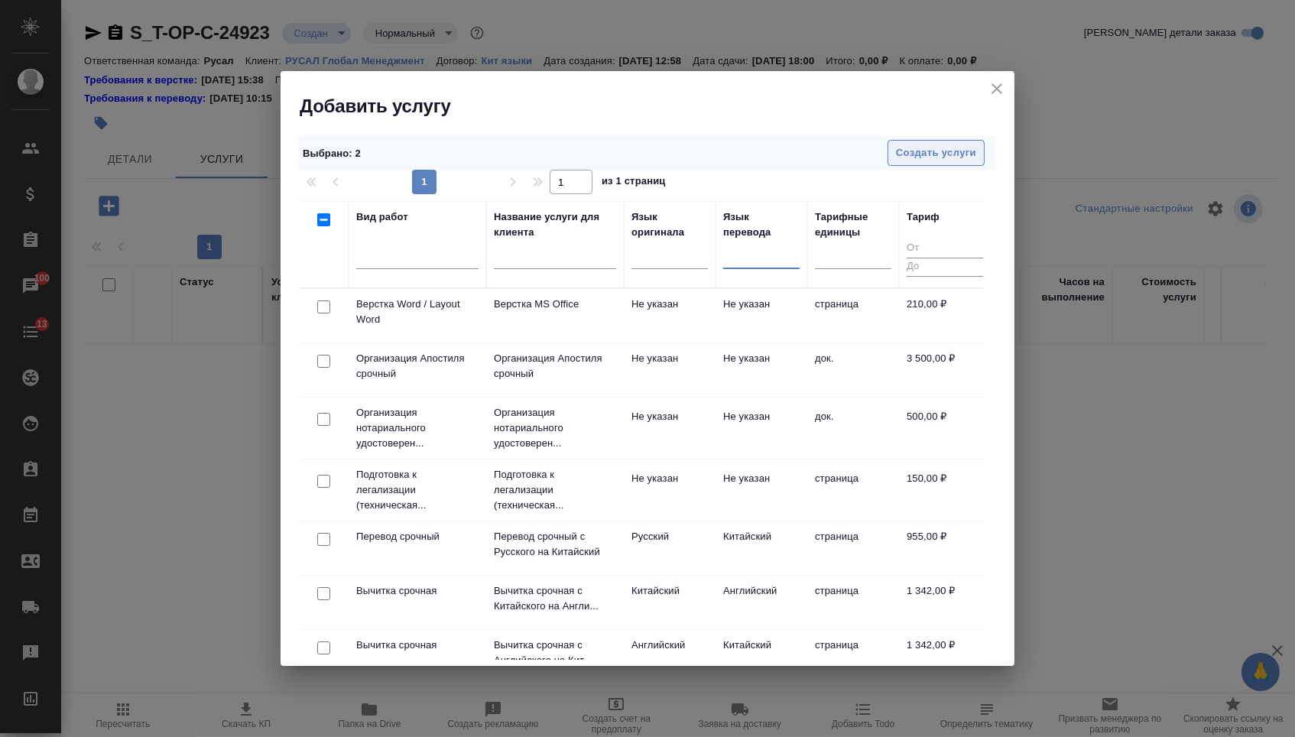
click at [928, 146] on span "Создать услуги" at bounding box center [936, 153] width 80 height 18
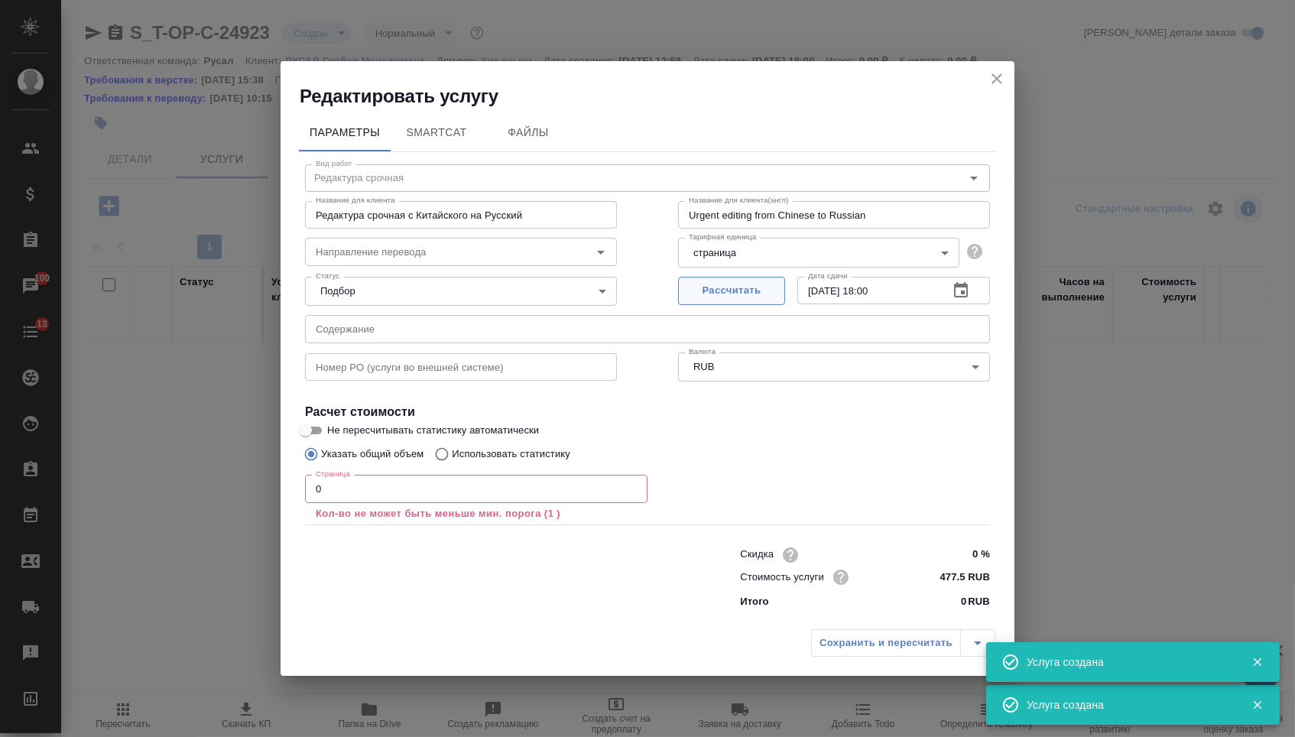
type input "Перевод срочный"
type input "Перевод срочный с Китайского на Русский"
type input "Urgent translation from Chinese into Russian"
type input "955 RUB"
click at [379, 326] on input "text" at bounding box center [647, 329] width 685 height 28
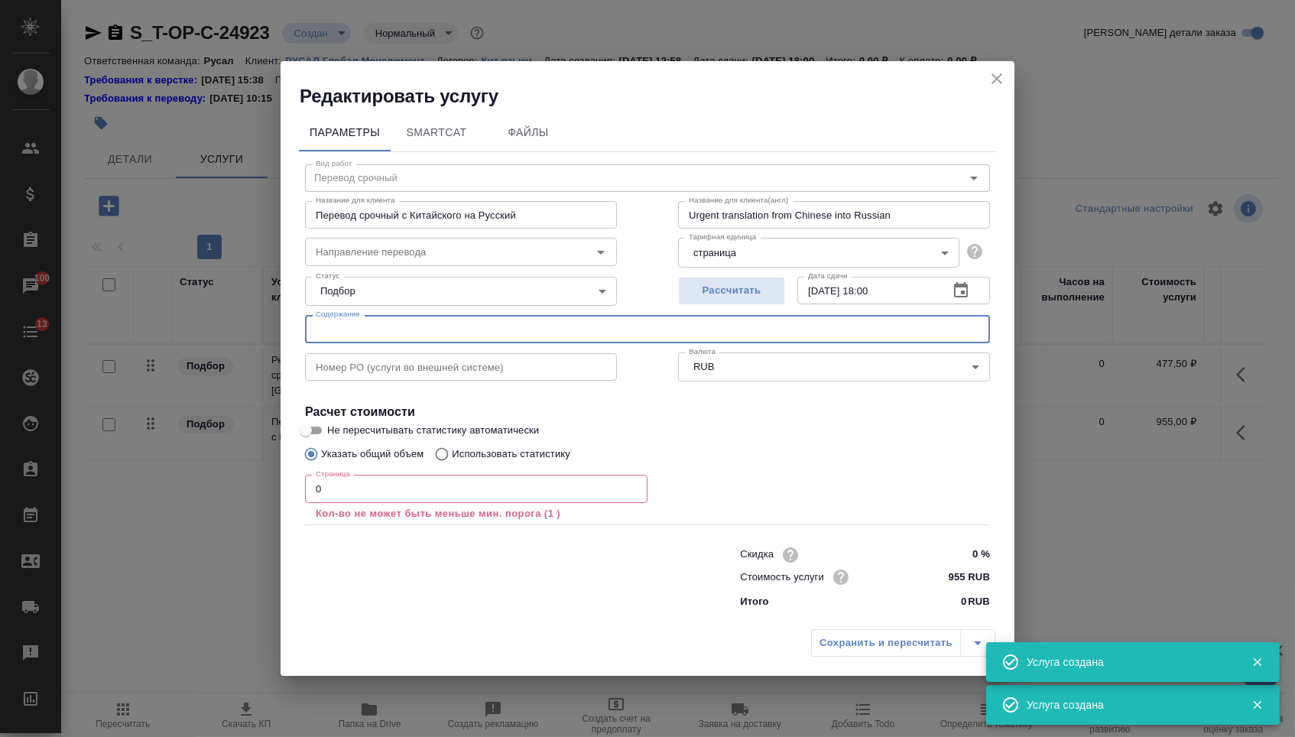
paste input "ATT76476"
type input "ATT76476"
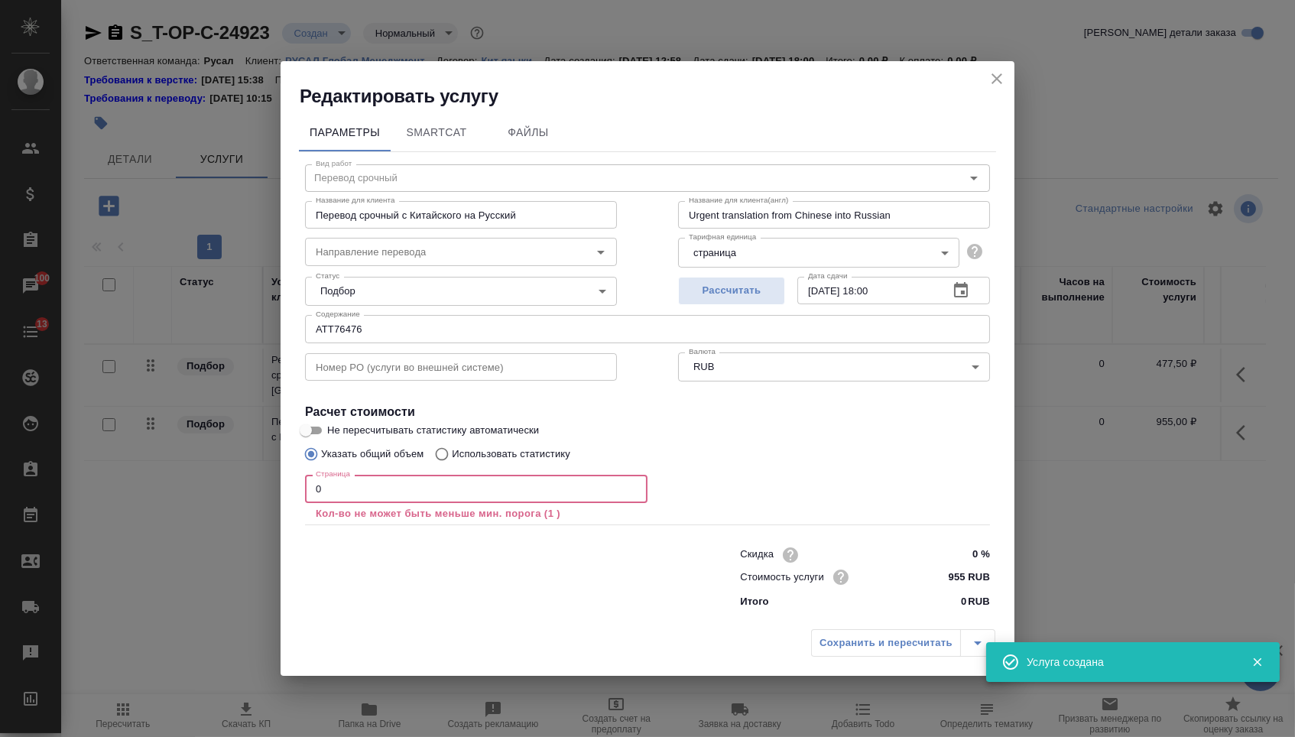
click at [342, 485] on input "0" at bounding box center [476, 489] width 342 height 28
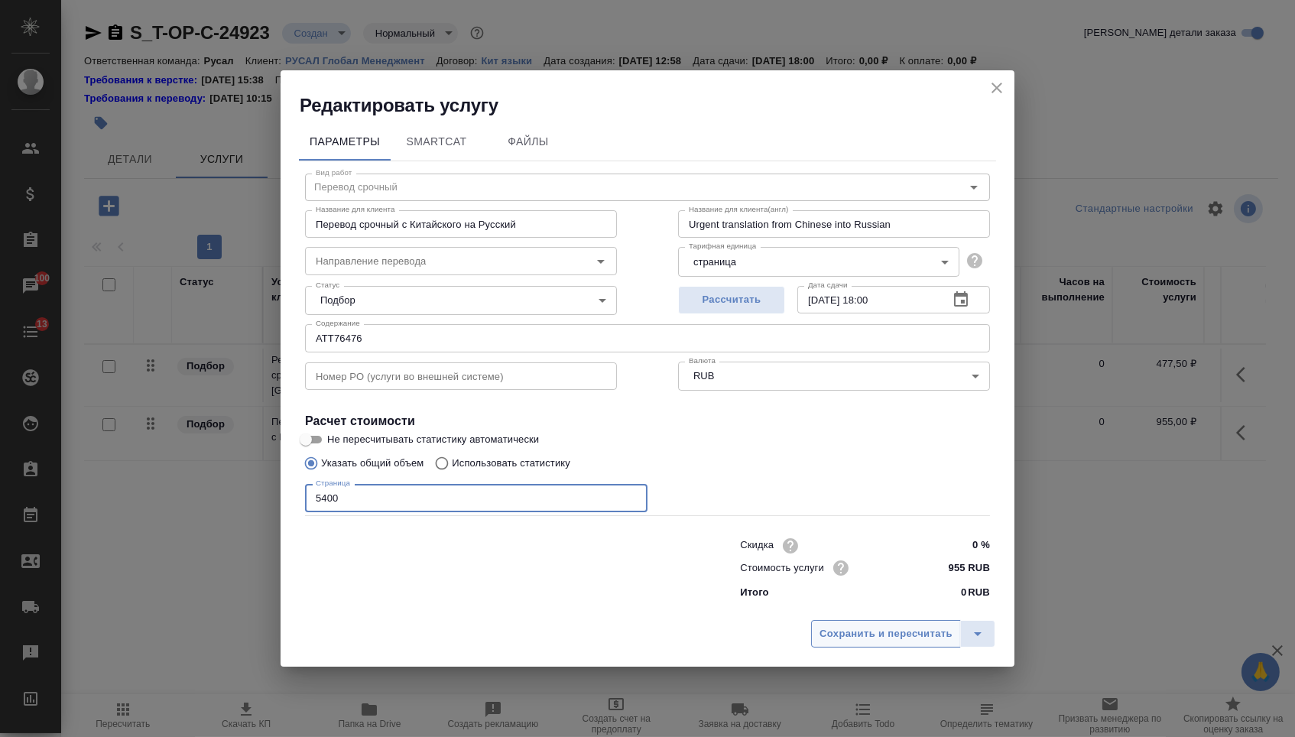
type input "5400"
click at [840, 647] on button "Сохранить и пересчитать" at bounding box center [886, 634] width 150 height 28
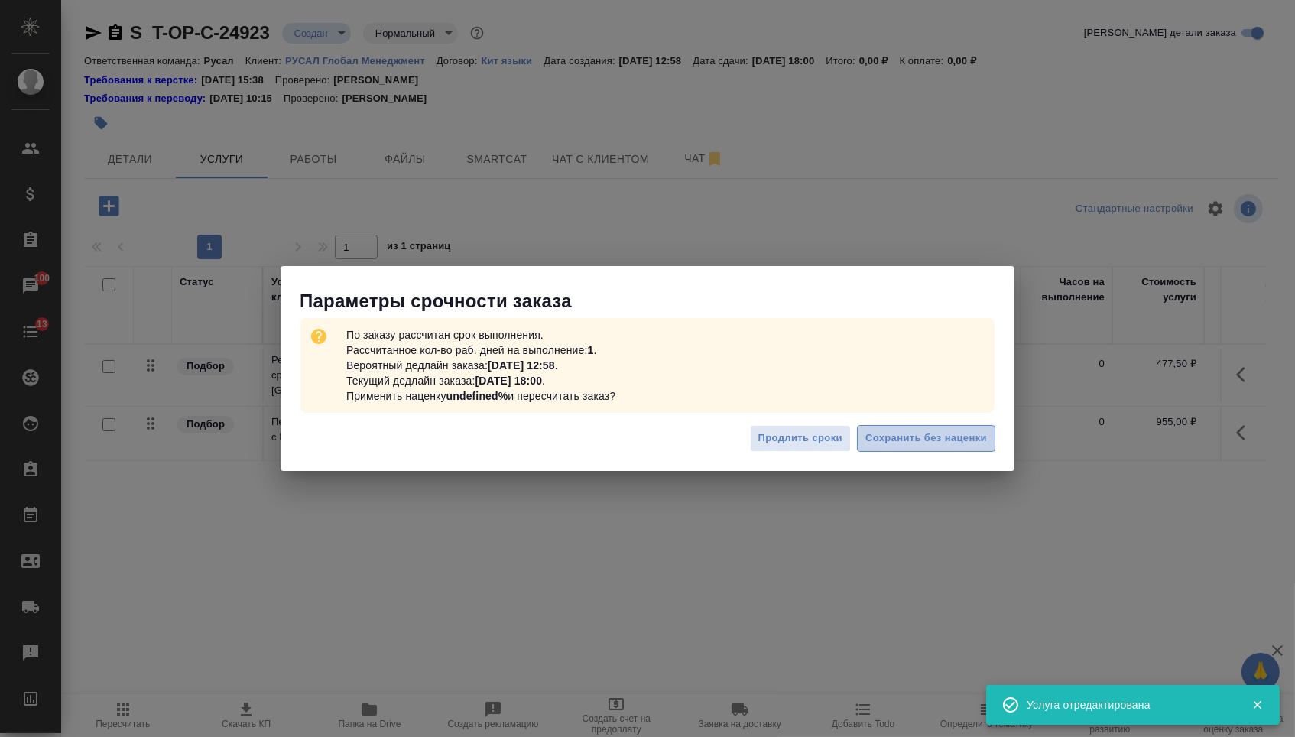
click at [897, 439] on span "Сохранить без наценки" at bounding box center [926, 439] width 122 height 18
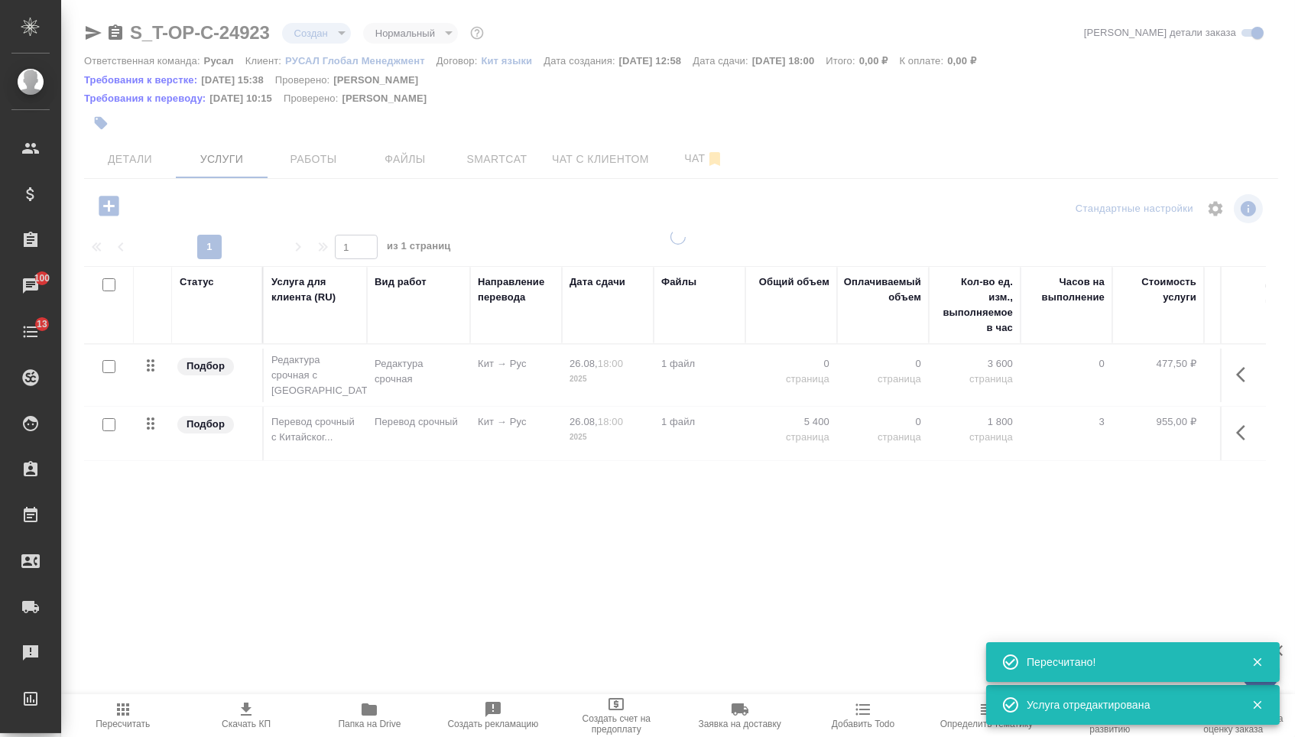
type input "urgent"
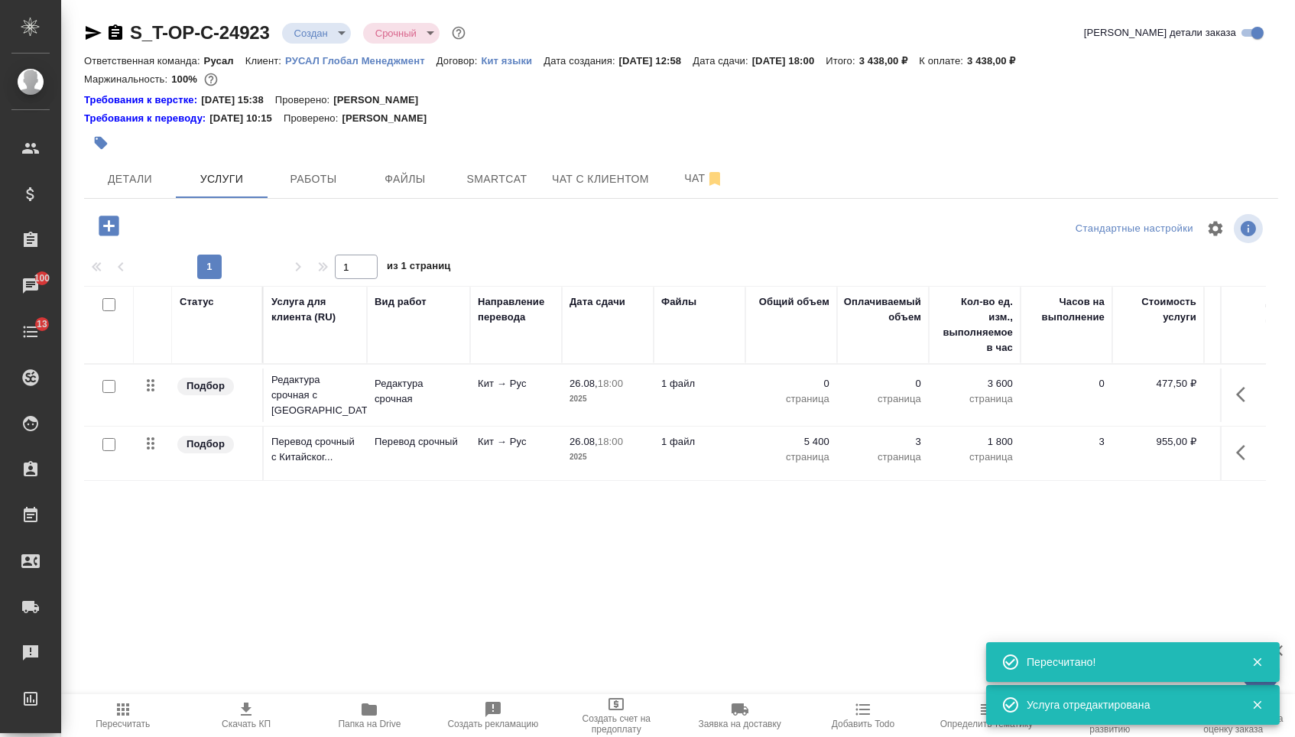
click at [806, 378] on td "0 страница" at bounding box center [791, 395] width 92 height 54
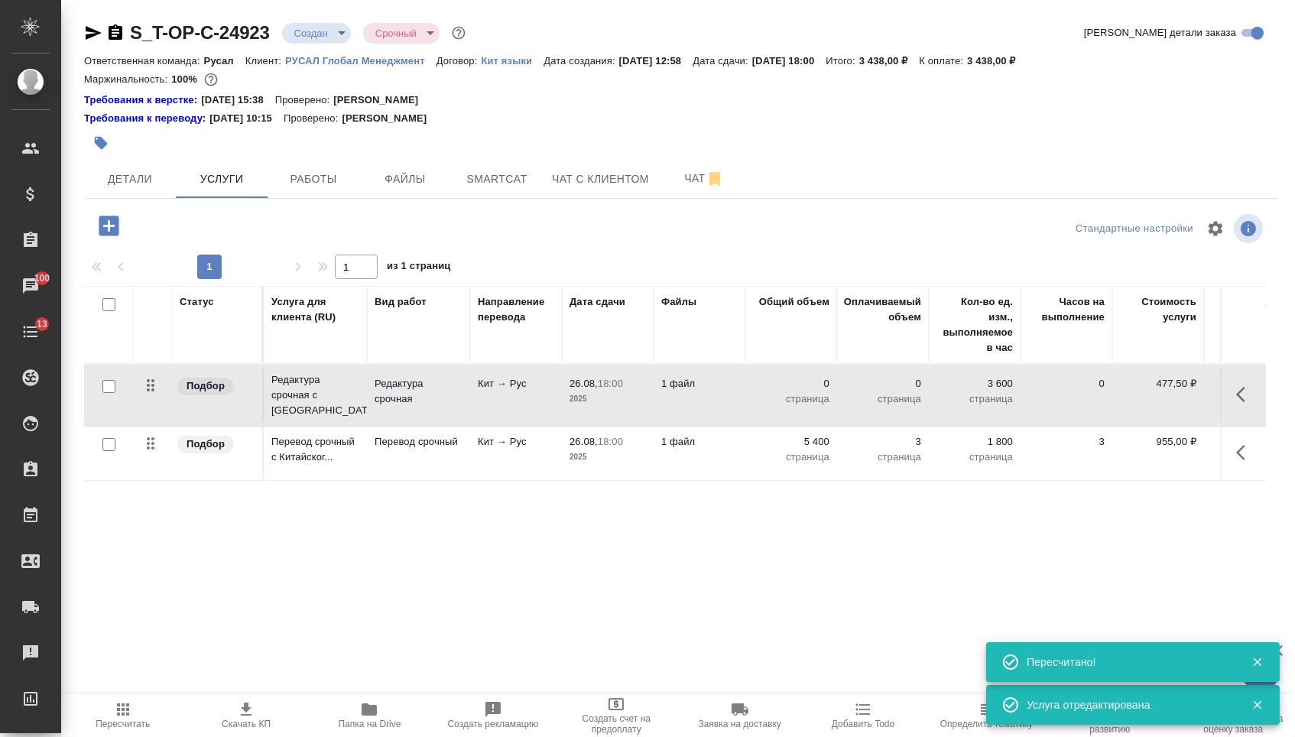
click at [802, 401] on p "страница" at bounding box center [791, 398] width 76 height 15
click at [802, 399] on input "0" at bounding box center [801, 388] width 56 height 22
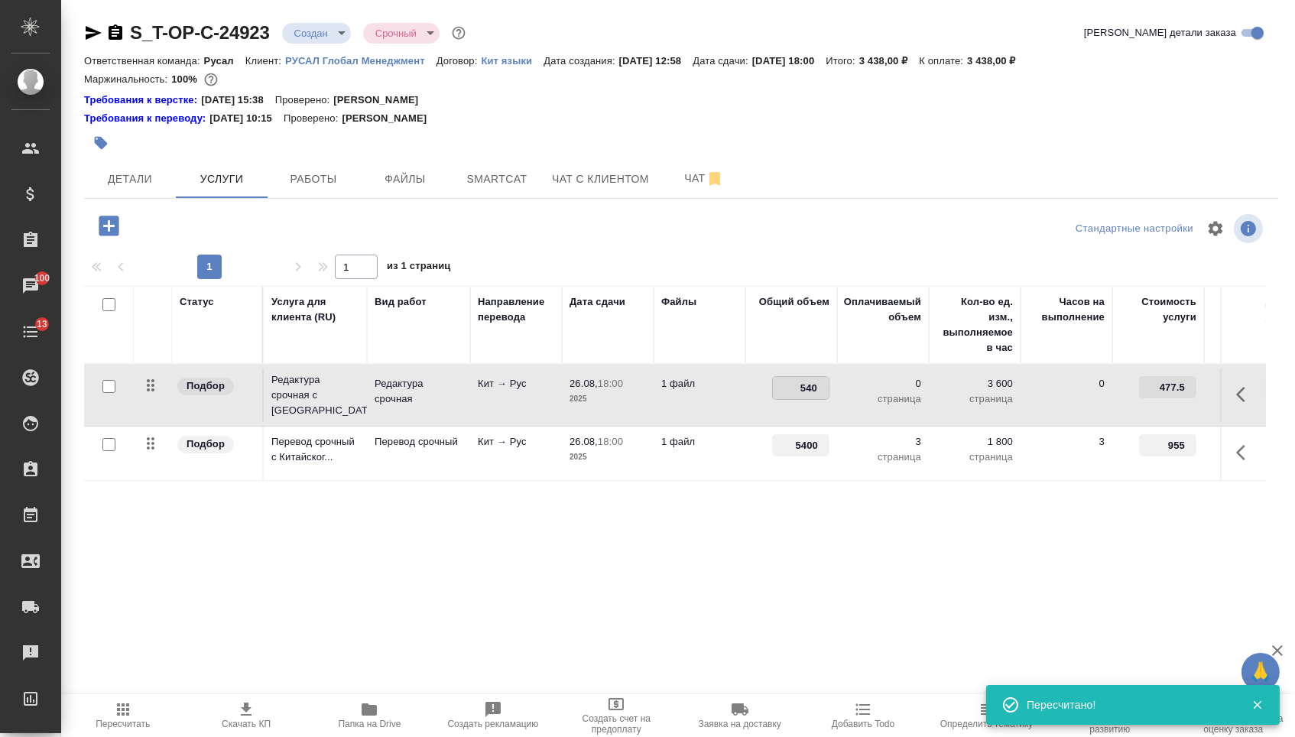
type input "5400"
click at [391, 567] on div "Статус Услуга для клиента (RU) Вид работ Направление перевода Дата сдачи Файлы …" at bounding box center [675, 450] width 1182 height 329
click at [264, 238] on button "Сохранить и пересчитать" at bounding box center [217, 224] width 150 height 28
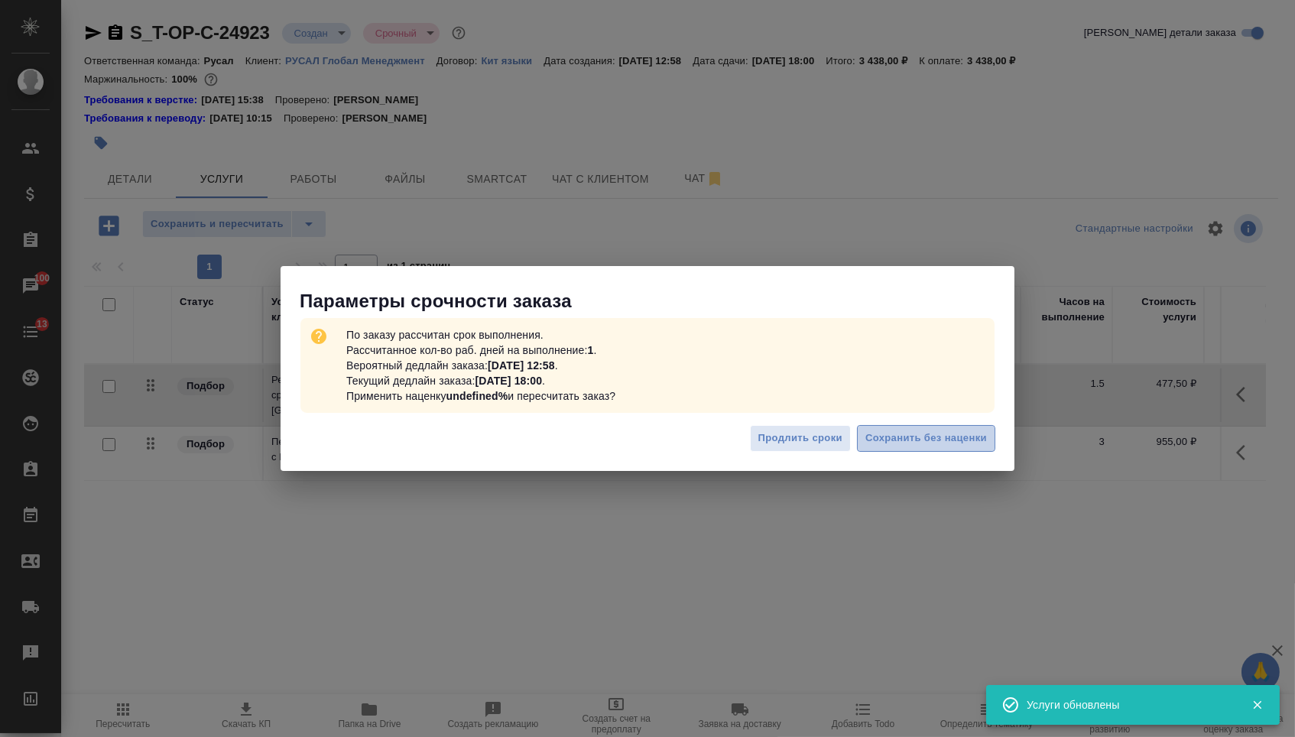
click at [884, 440] on span "Сохранить без наценки" at bounding box center [926, 439] width 122 height 18
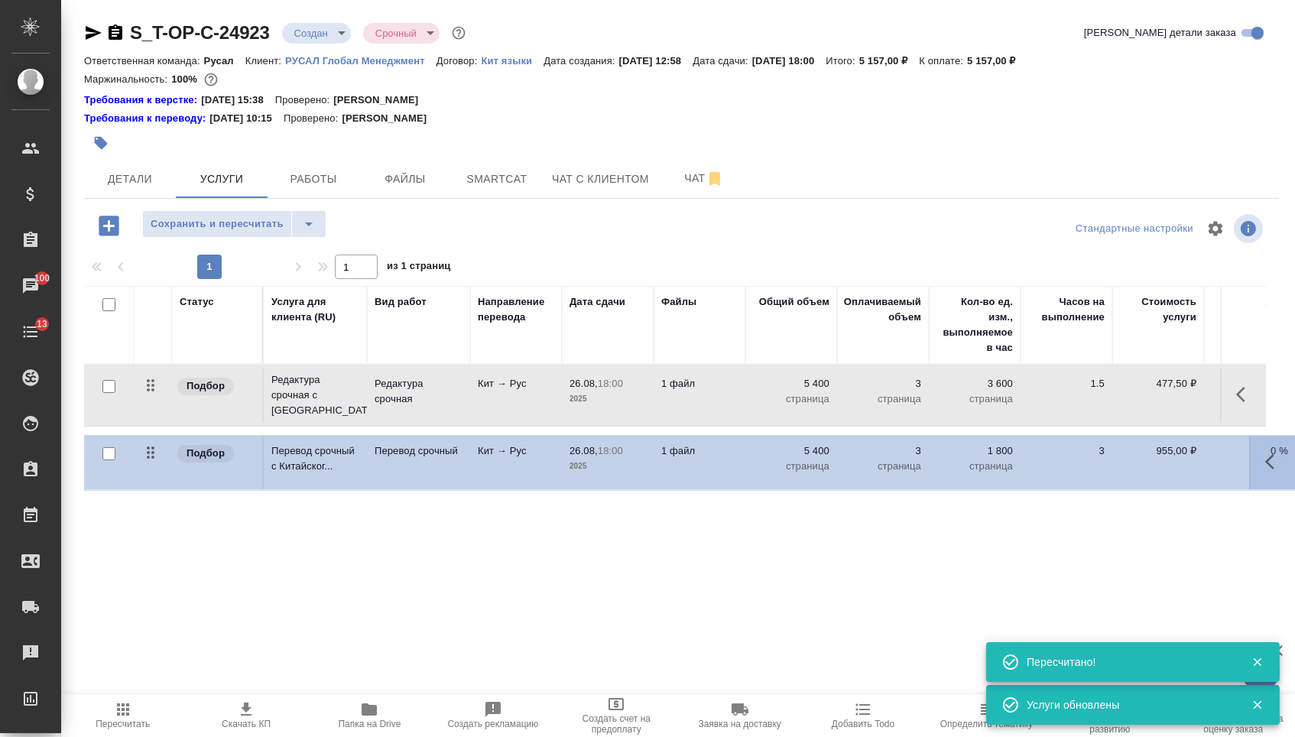
drag, startPoint x: 158, startPoint y: 458, endPoint x: 156, endPoint y: 395, distance: 62.7
click at [156, 395] on tbody "Подбор Редактура срочная с [GEOGRAPHIC_DATA]... Редактура срочная Кит → Рус 26.…" at bounding box center [804, 424] width 1441 height 118
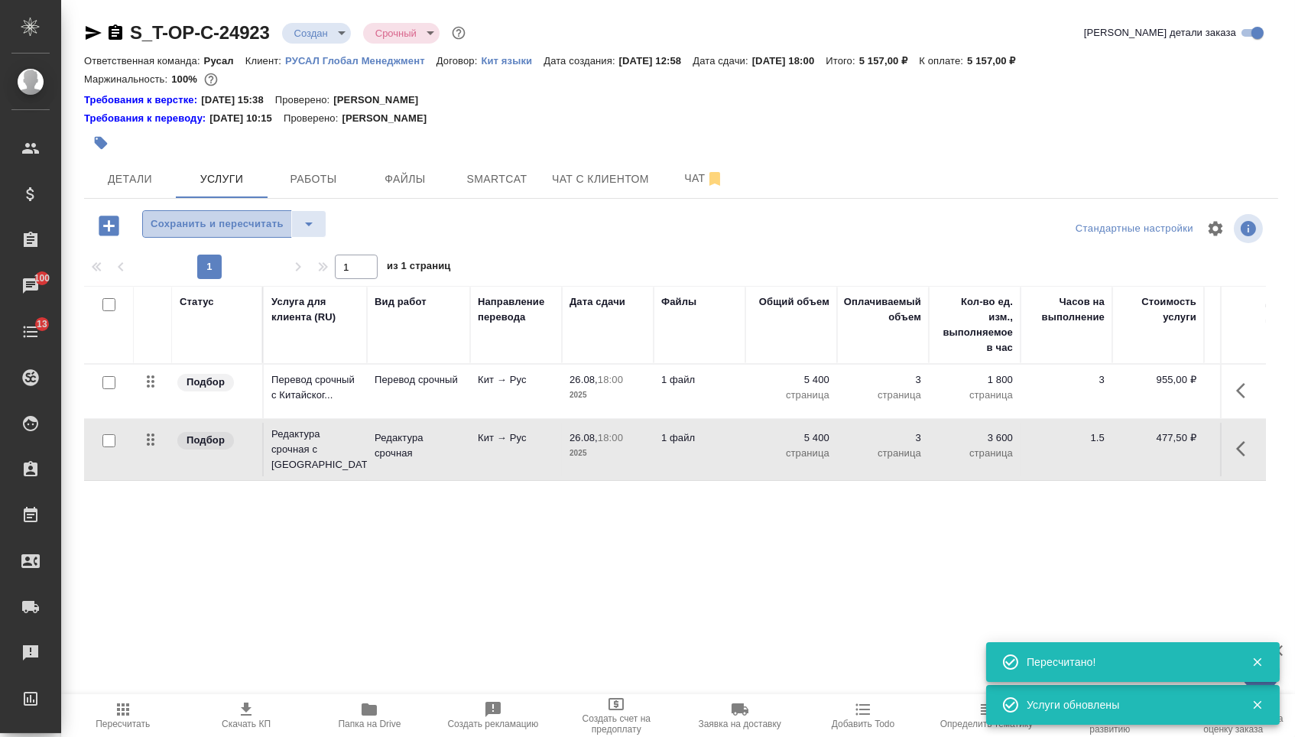
click at [206, 226] on span "Сохранить и пересчитать" at bounding box center [217, 225] width 133 height 18
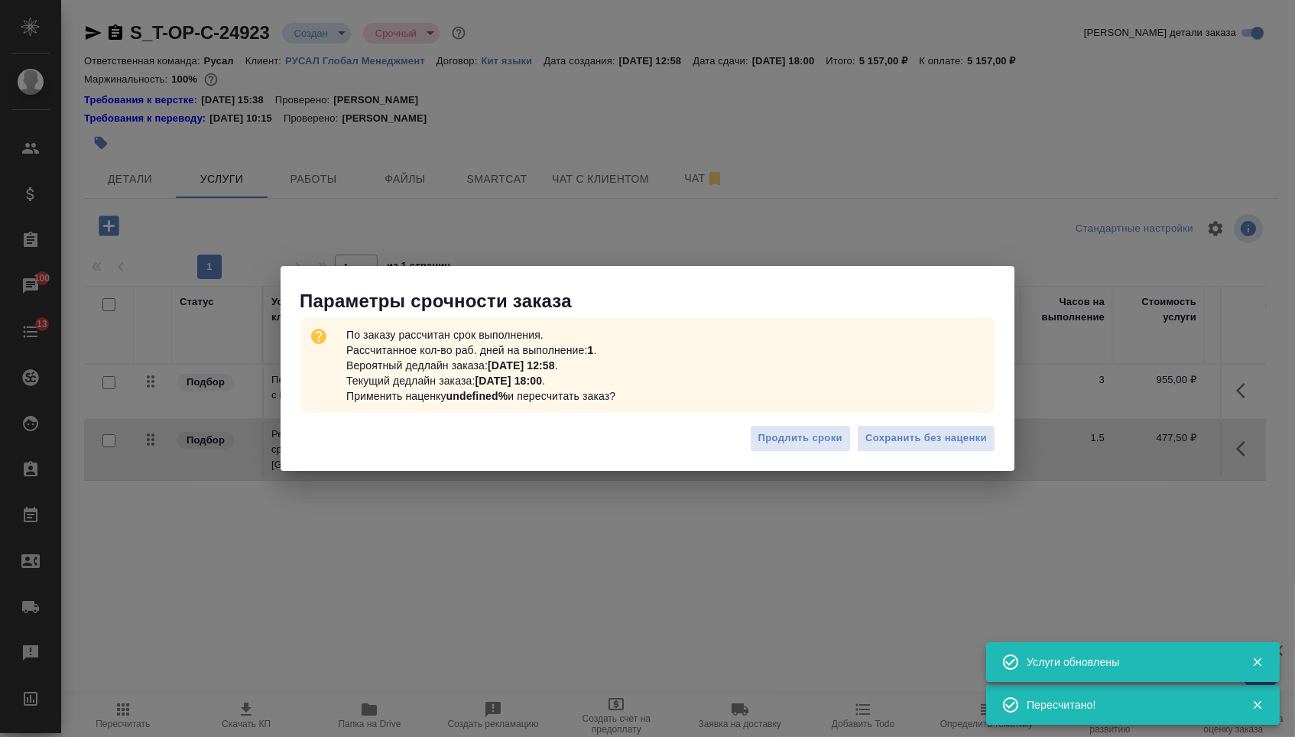
click at [926, 462] on div "Продлить сроки Сохранить без наценки" at bounding box center [648, 444] width 734 height 54
click at [924, 444] on span "Сохранить без наценки" at bounding box center [926, 439] width 122 height 18
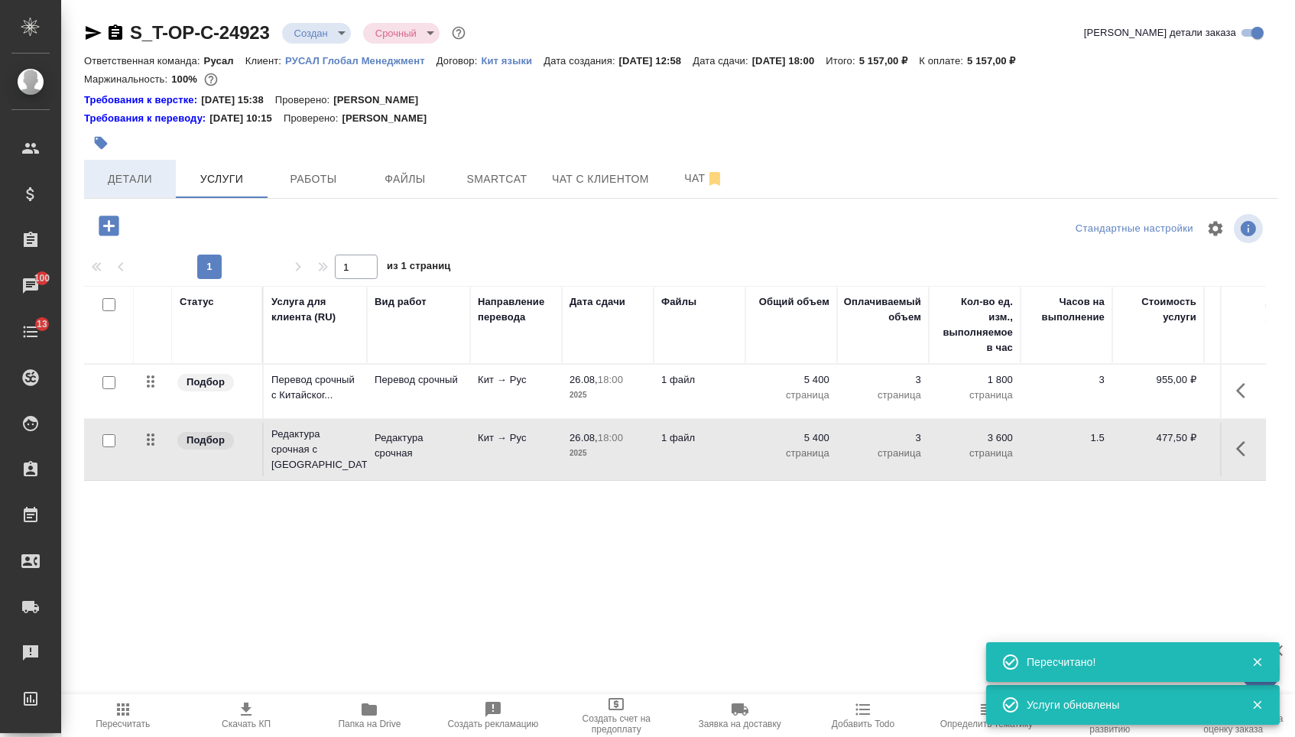
click at [136, 180] on span "Детали" at bounding box center [129, 179] width 73 height 19
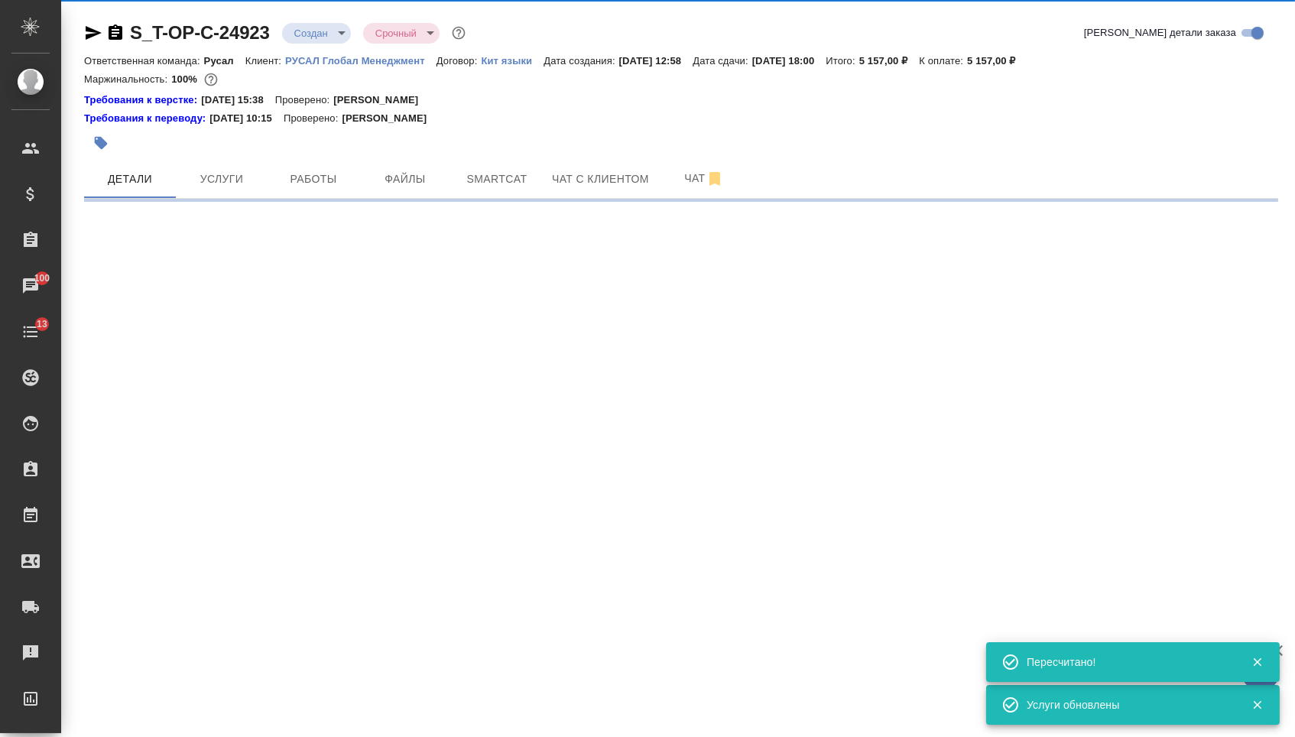
select select "RU"
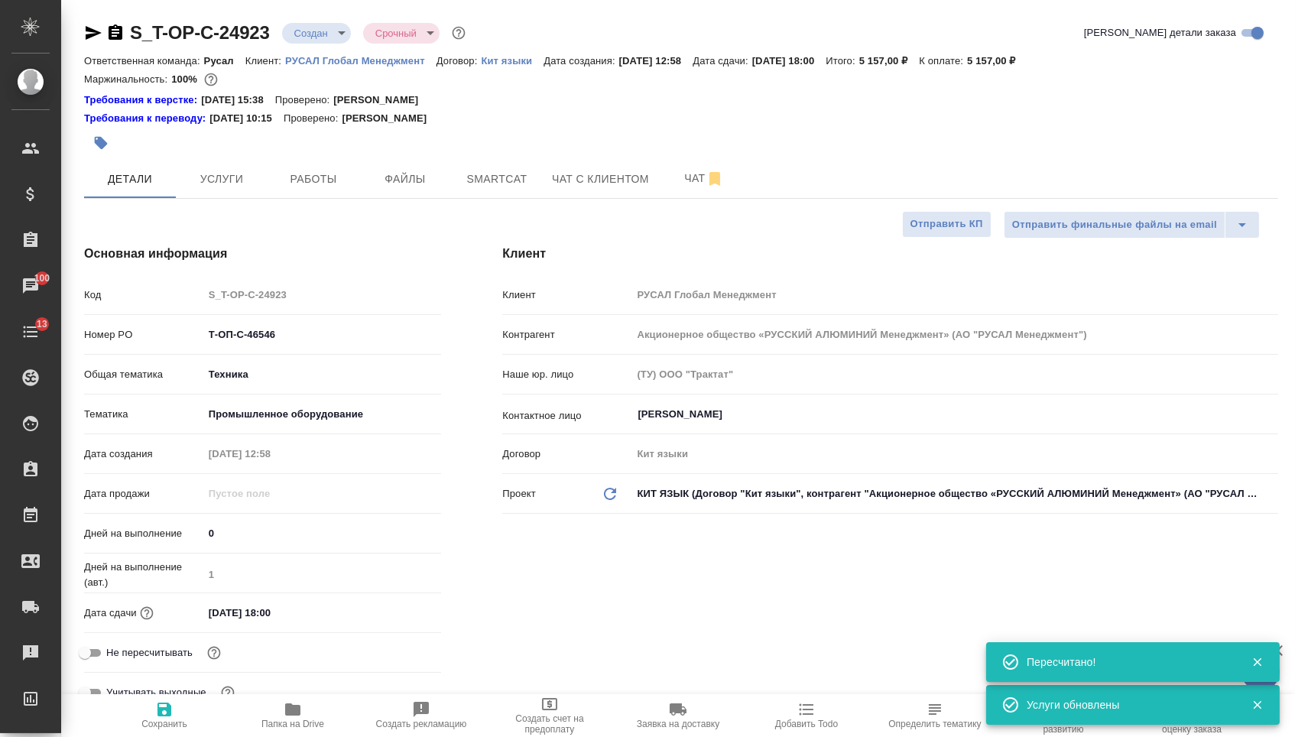
type textarea "x"
click at [320, 28] on body "🙏 .cls-1 fill:#fff; AWATERA [PERSON_NAME] Спецификации Заказы 100 Чаты 13 Todo …" at bounding box center [647, 368] width 1295 height 737
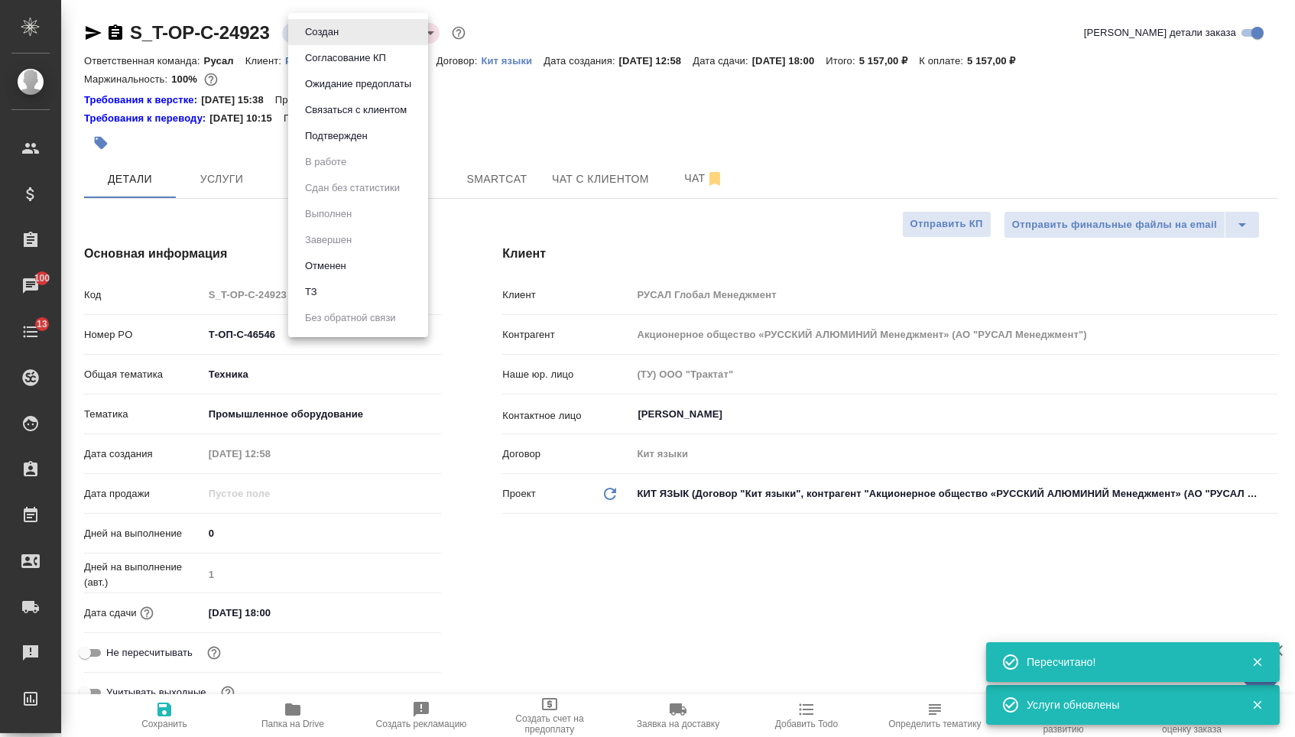
click at [322, 138] on button "Подтвержден" at bounding box center [336, 136] width 72 height 17
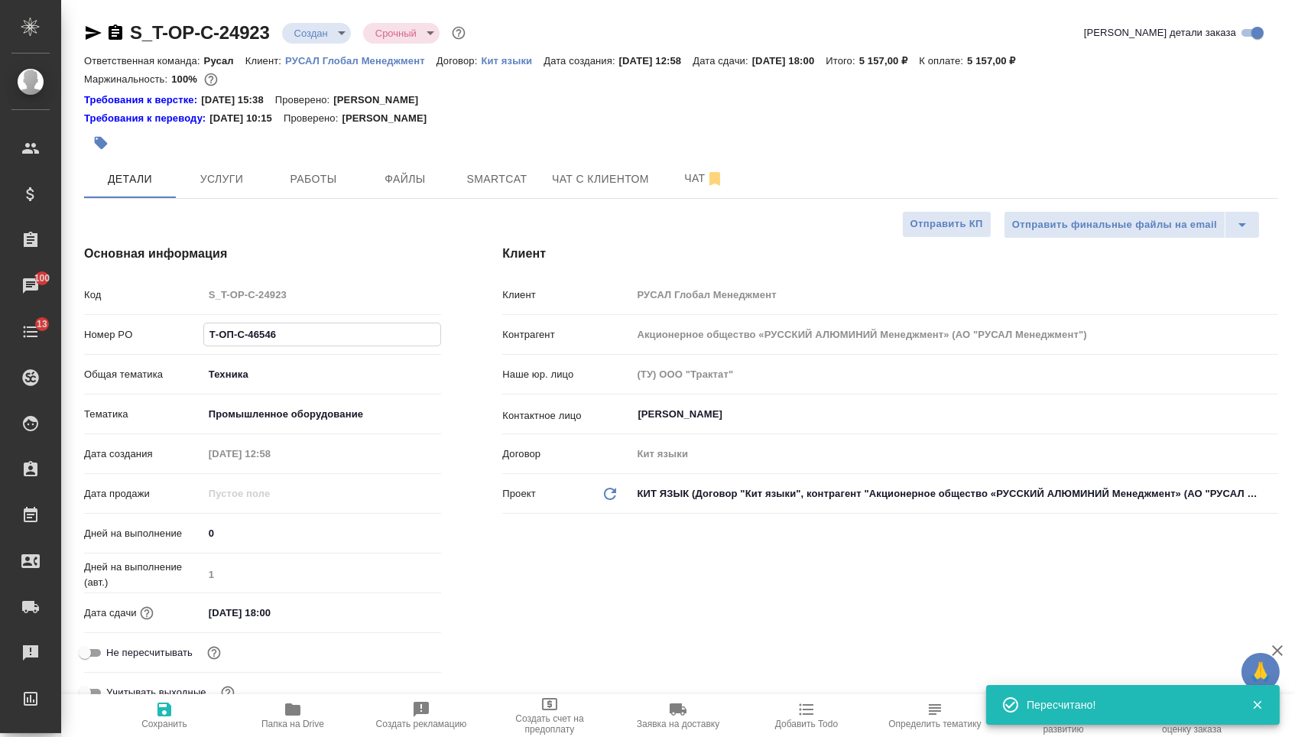
drag, startPoint x: 299, startPoint y: 340, endPoint x: 154, endPoint y: 328, distance: 145.8
click at [158, 332] on div "Номер PO Т-ОП-С-46546" at bounding box center [262, 334] width 357 height 27
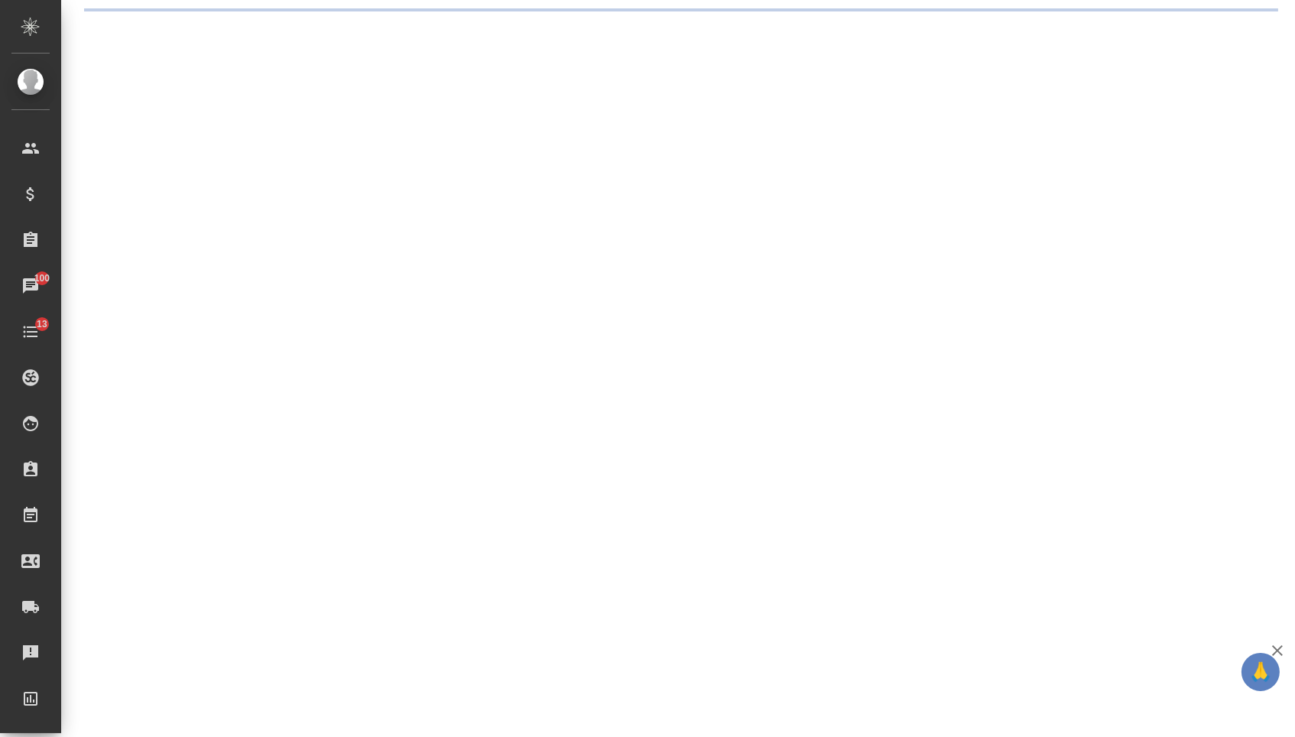
select select "RU"
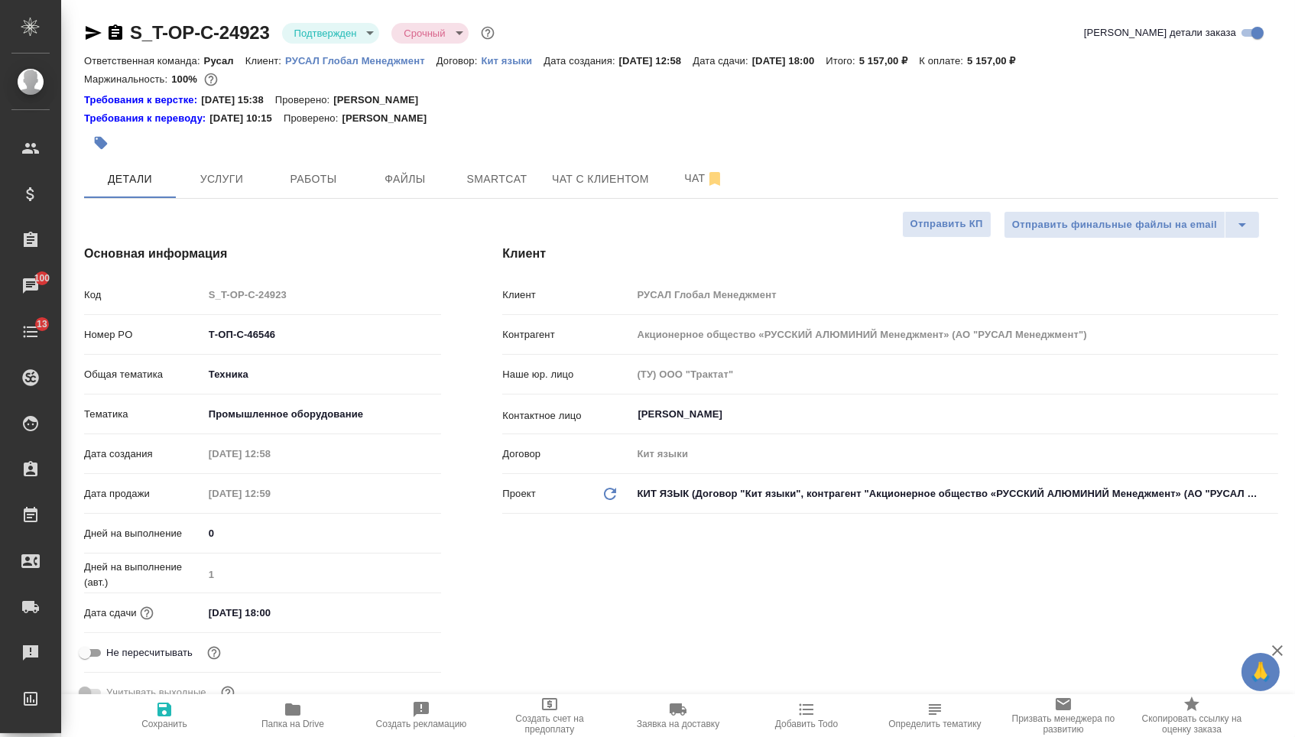
type textarea "x"
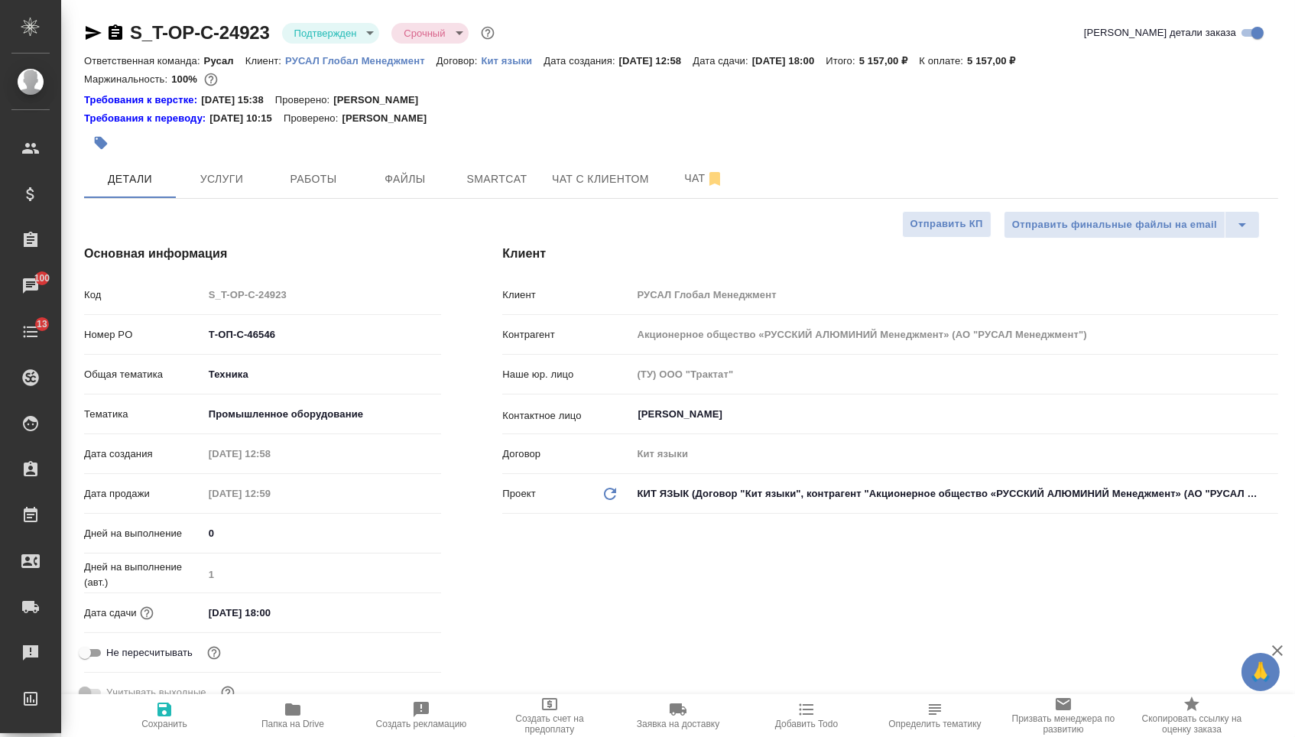
type textarea "x"
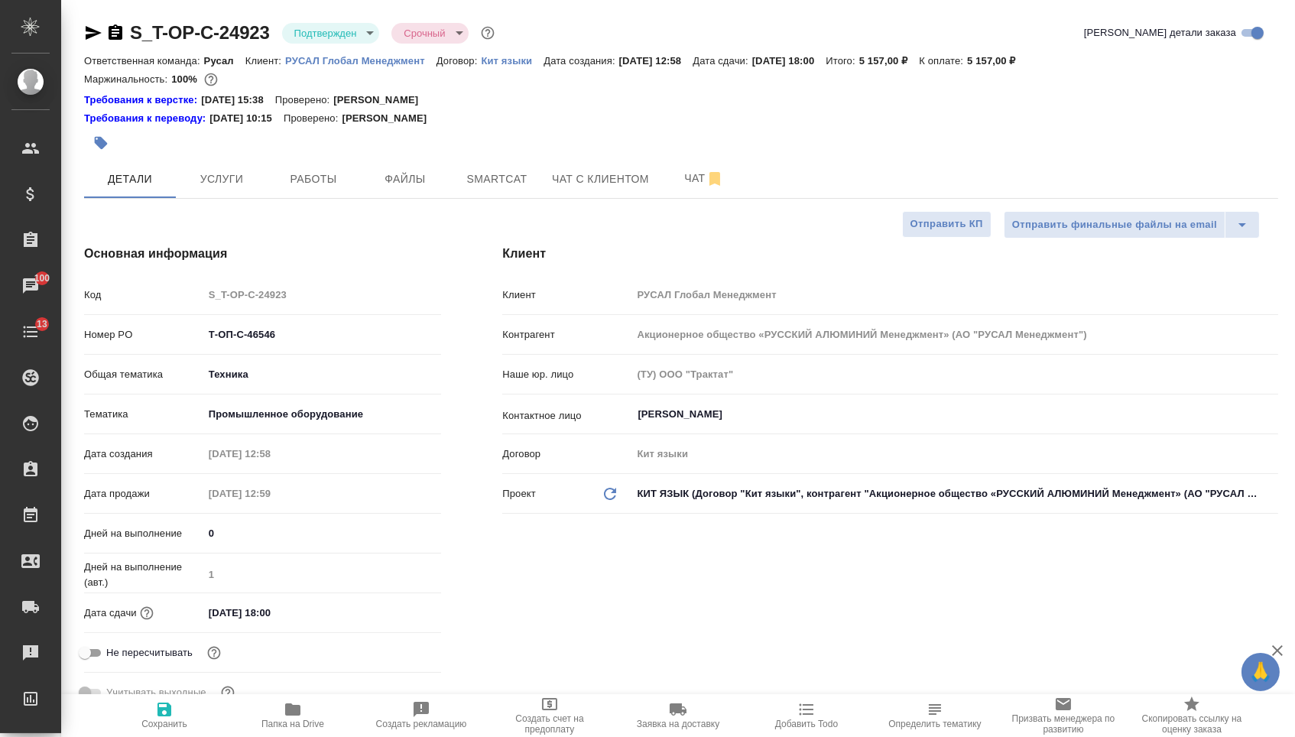
type textarea "x"
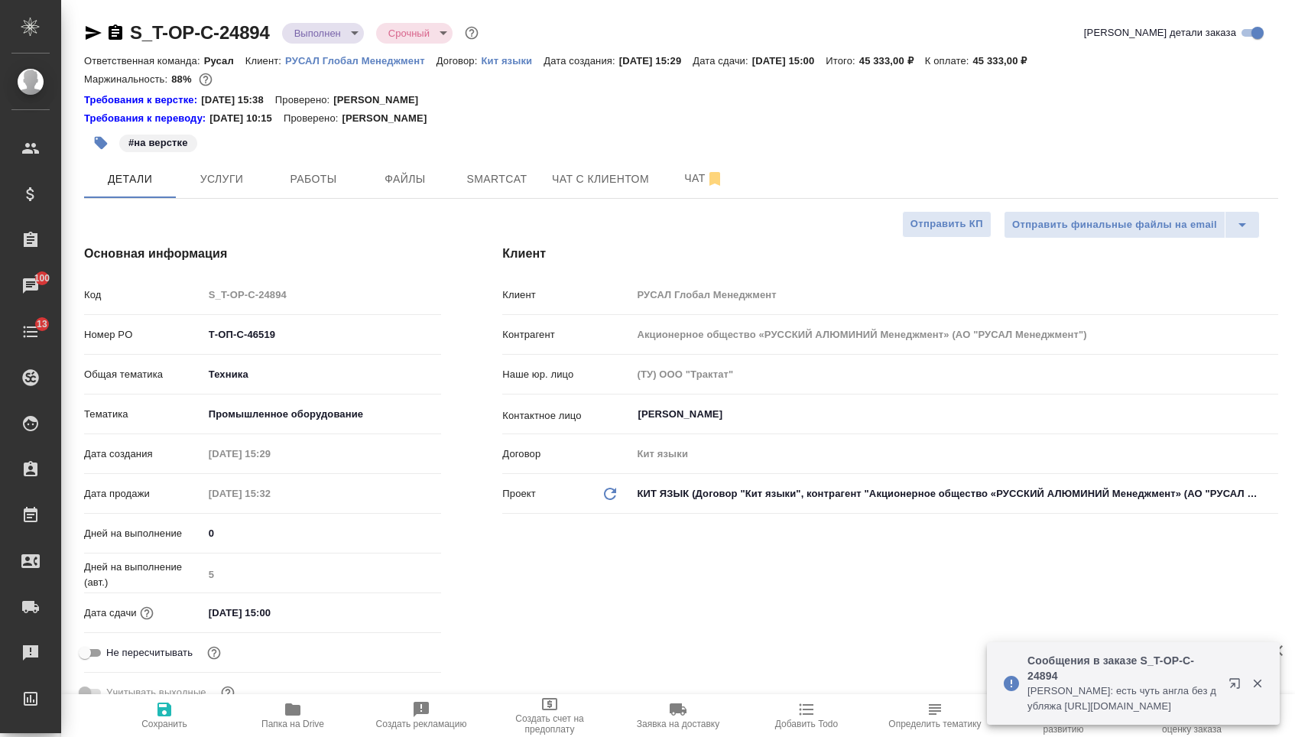
select select "RU"
